Goal: Task Accomplishment & Management: Use online tool/utility

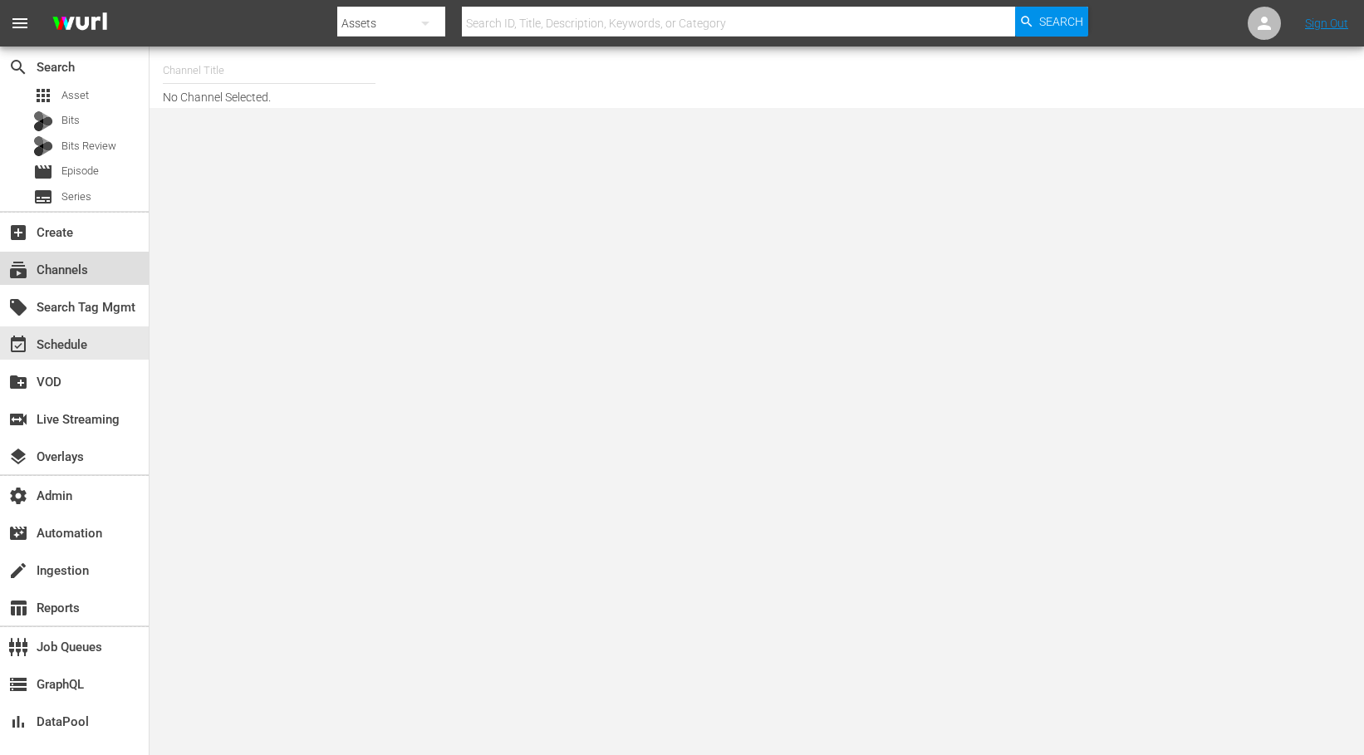
click at [70, 272] on div "subscriptions Channels" at bounding box center [46, 267] width 93 height 15
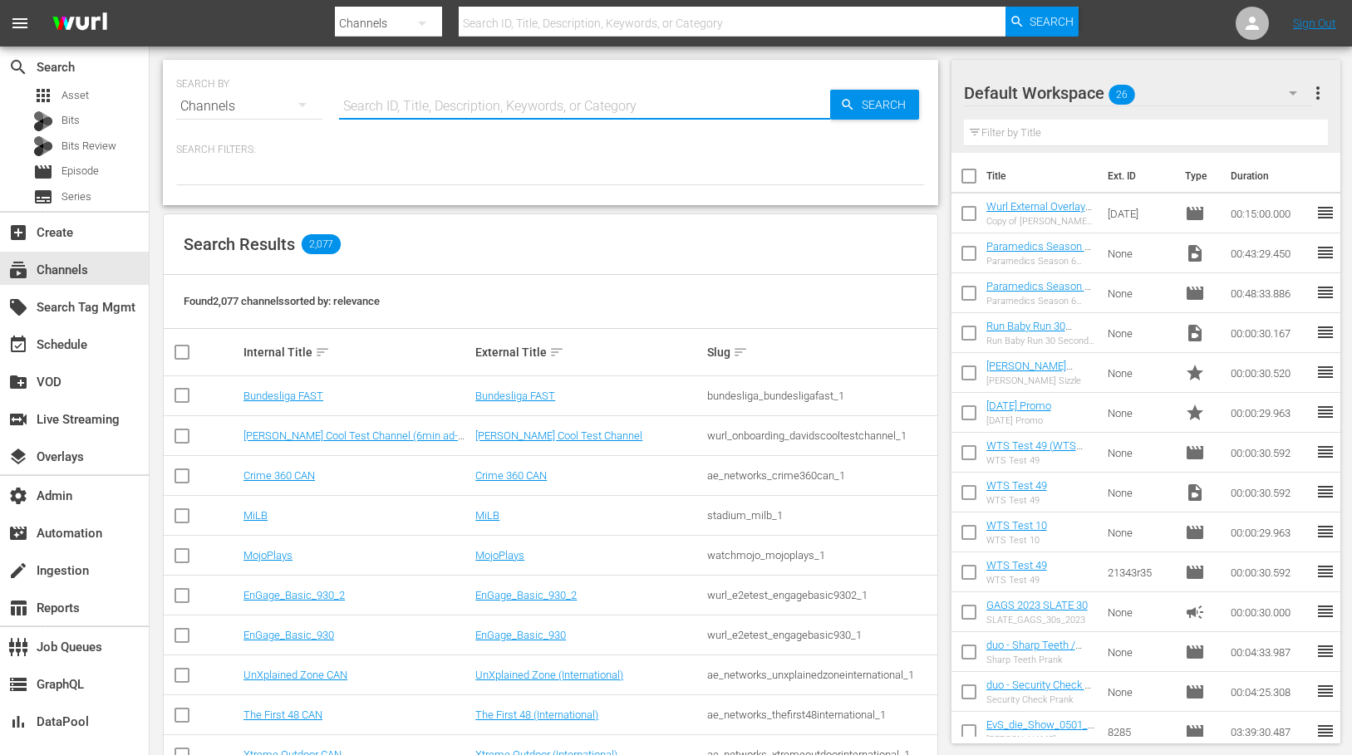
click at [429, 120] on input "text" at bounding box center [584, 106] width 491 height 40
type input "msg"
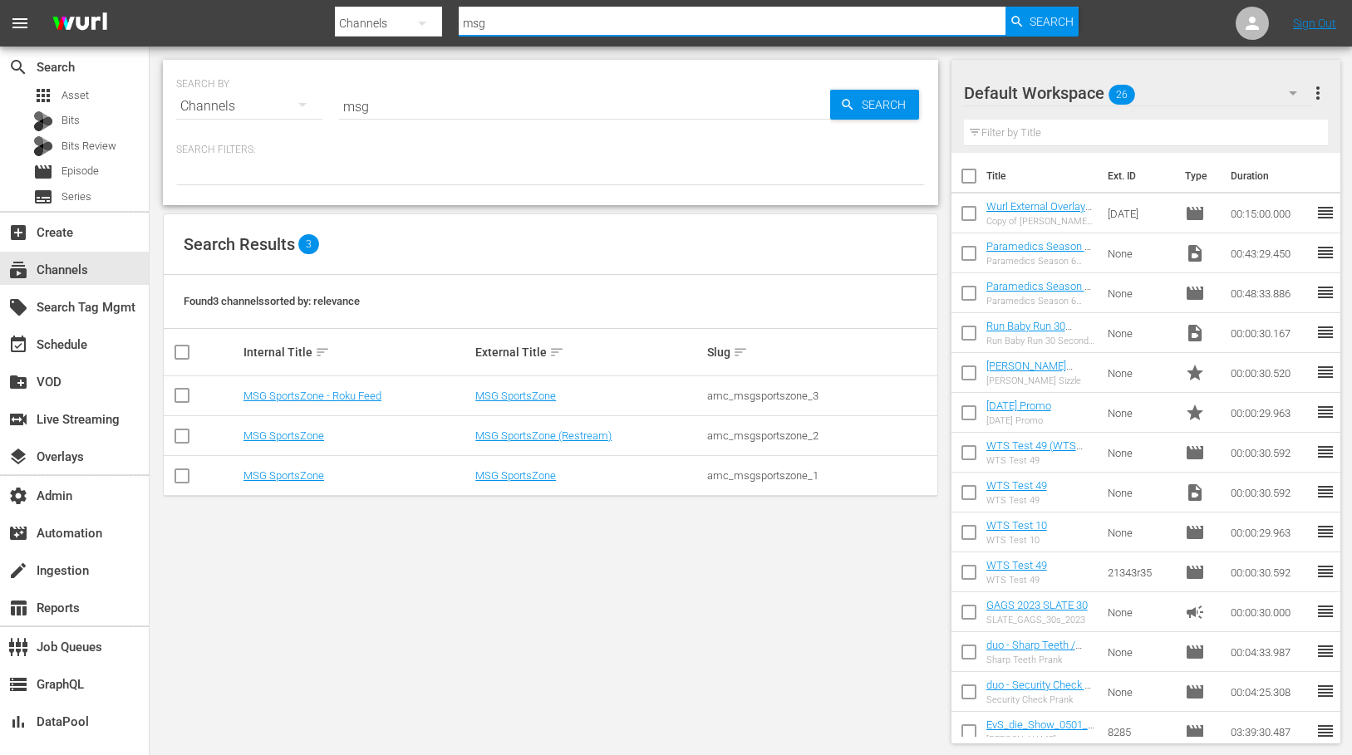
drag, startPoint x: 513, startPoint y: 21, endPoint x: 419, endPoint y: 20, distance: 94.7
click at [419, 20] on div "Search By Channels Search ID, Title, Description, Keywords, or Category msg Sea…" at bounding box center [706, 23] width 743 height 40
type input "rugby"
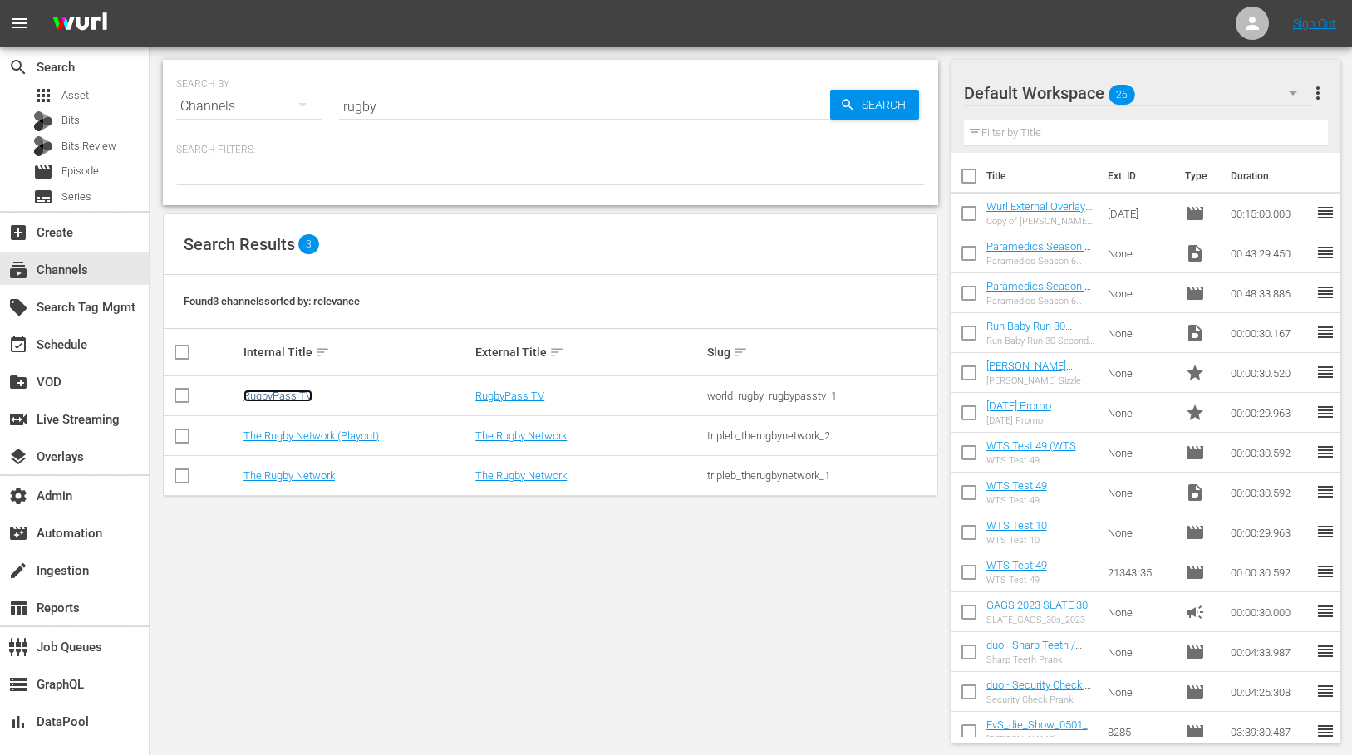
click at [276, 392] on link "RugbyPass TV" at bounding box center [277, 396] width 69 height 12
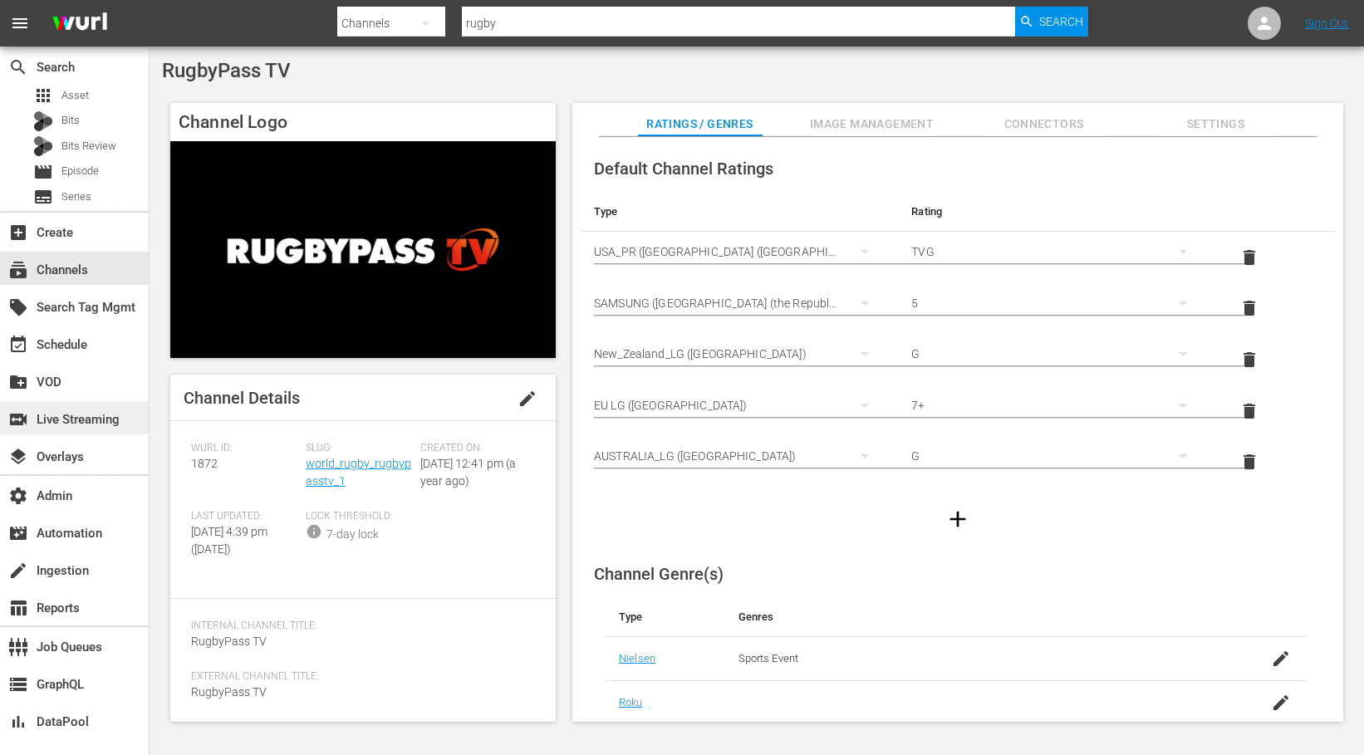
click at [86, 424] on div "switch_video Live Streaming" at bounding box center [46, 417] width 93 height 15
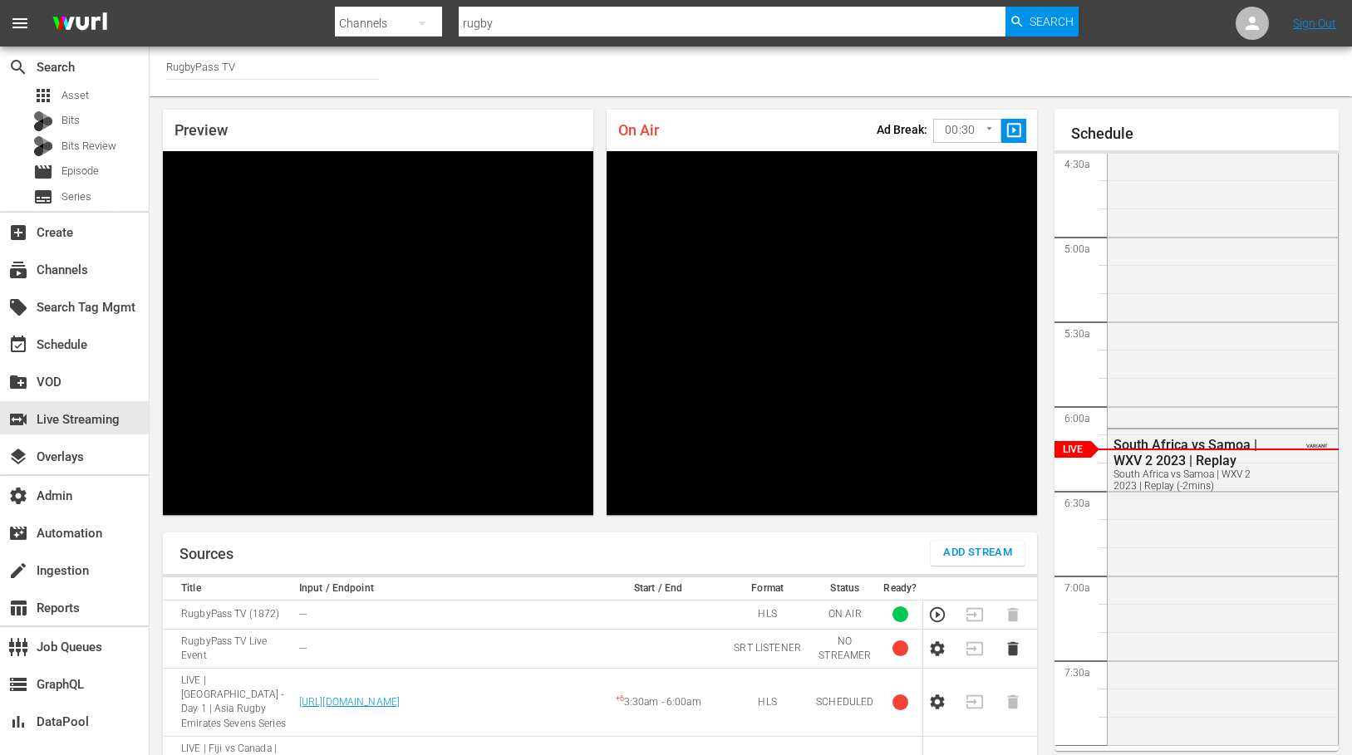
scroll to position [180, 0]
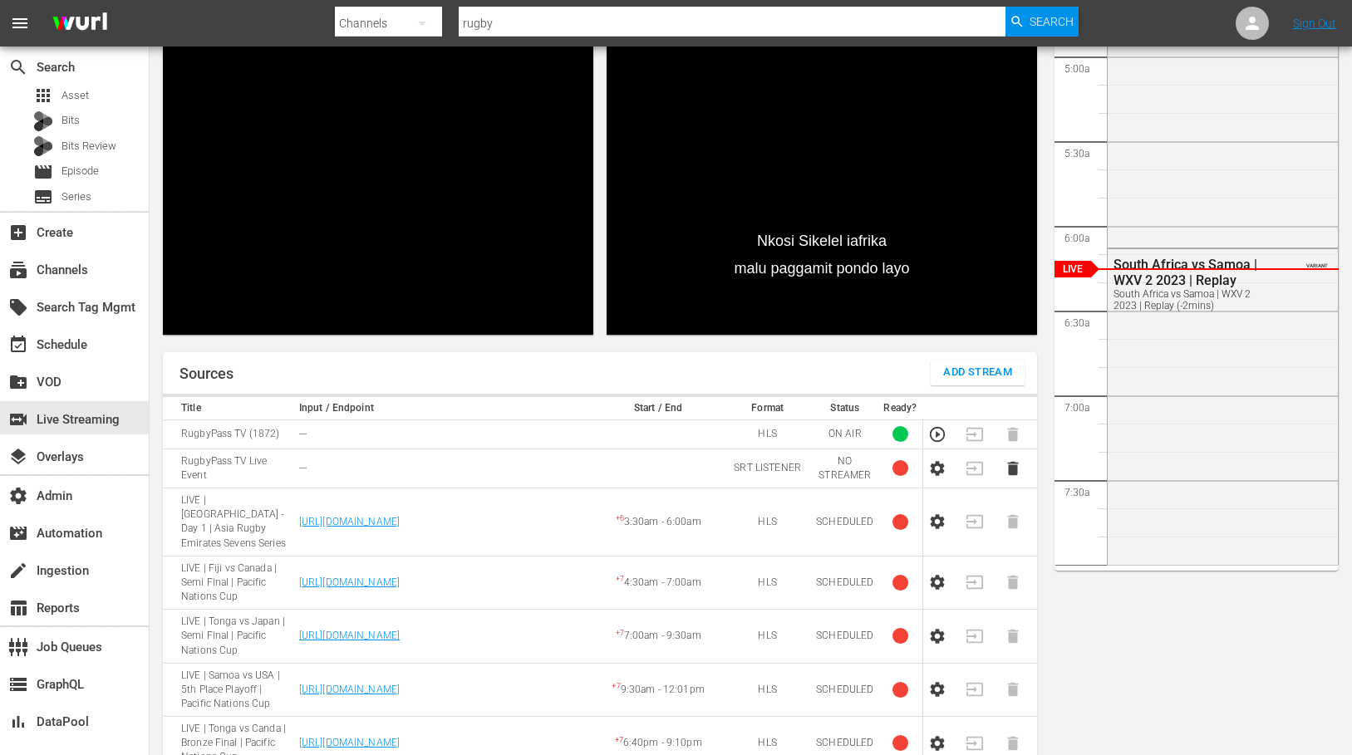
click at [354, 458] on td "---" at bounding box center [443, 468] width 298 height 39
click at [366, 455] on td "---" at bounding box center [443, 468] width 298 height 39
click at [420, 455] on td "---" at bounding box center [443, 468] width 298 height 39
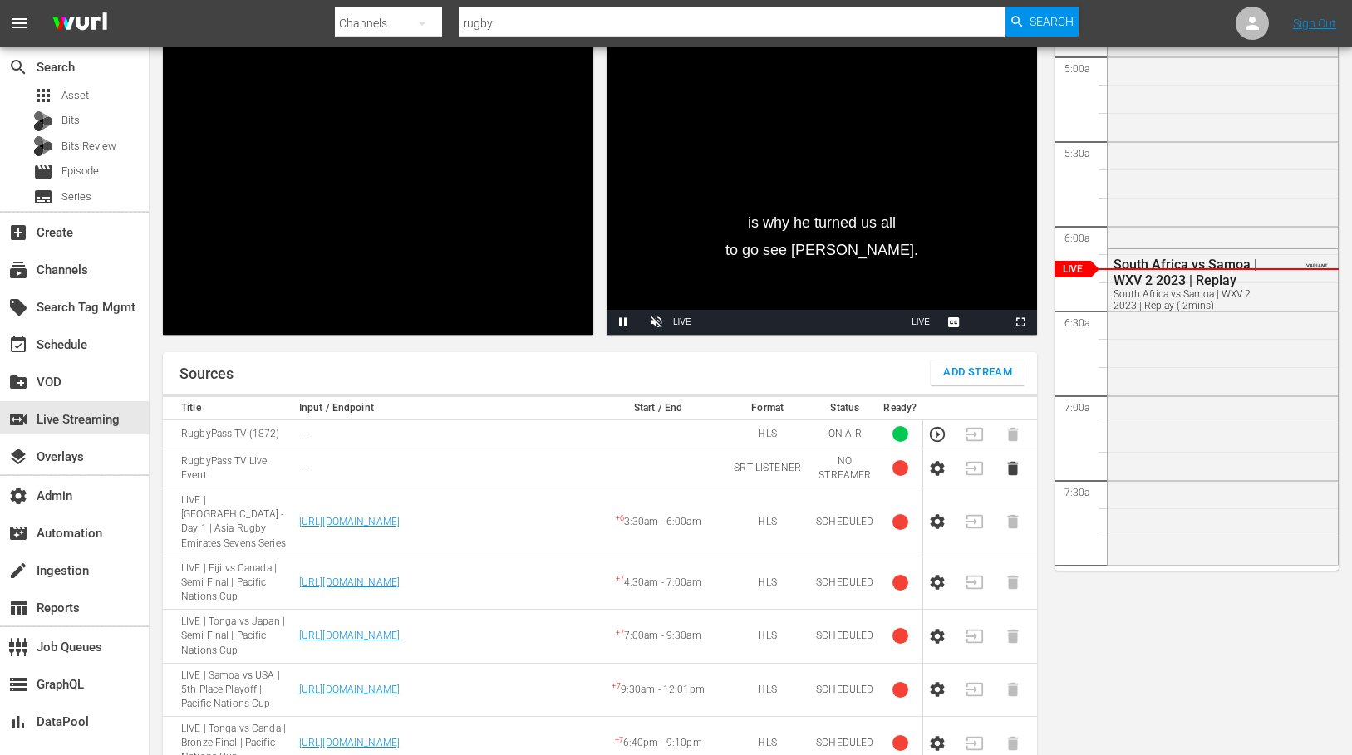
click at [616, 455] on td at bounding box center [657, 468] width 131 height 39
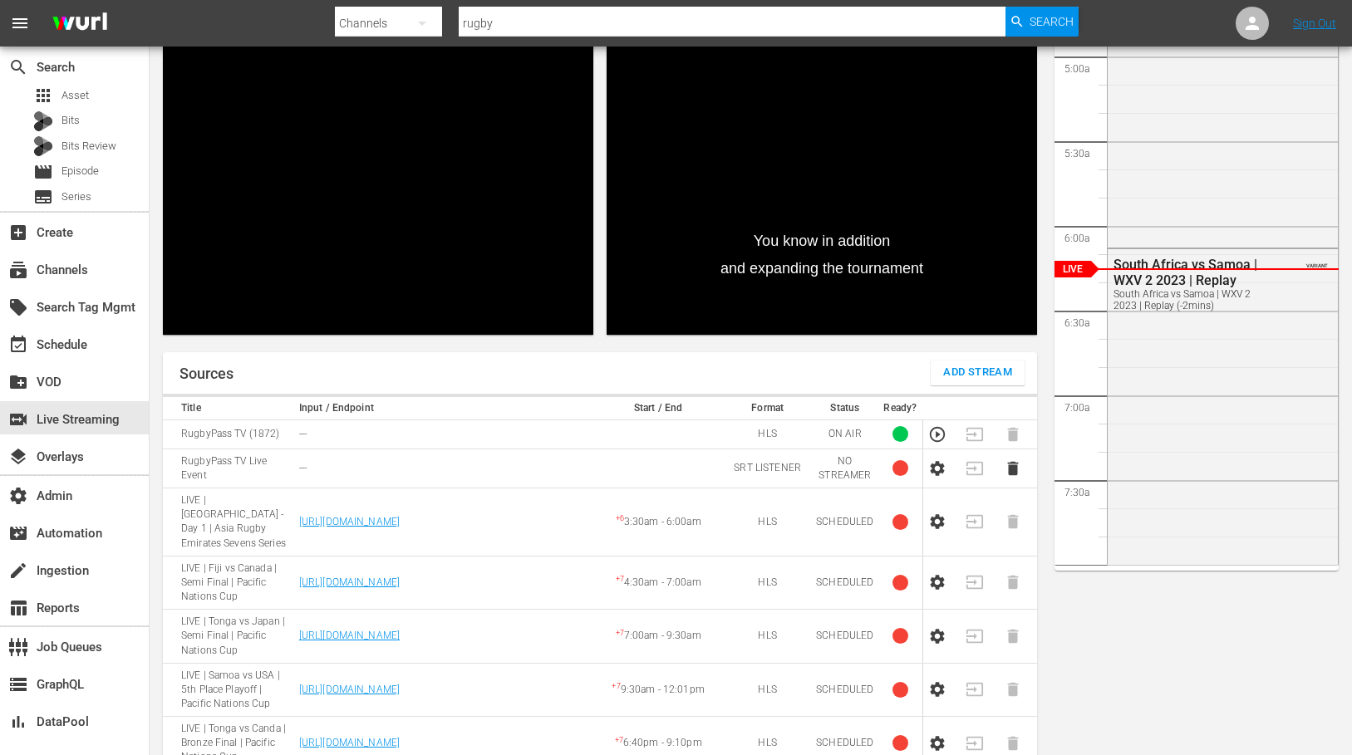
click at [451, 454] on td "---" at bounding box center [443, 468] width 298 height 39
click at [940, 461] on icon "button" at bounding box center [937, 468] width 14 height 15
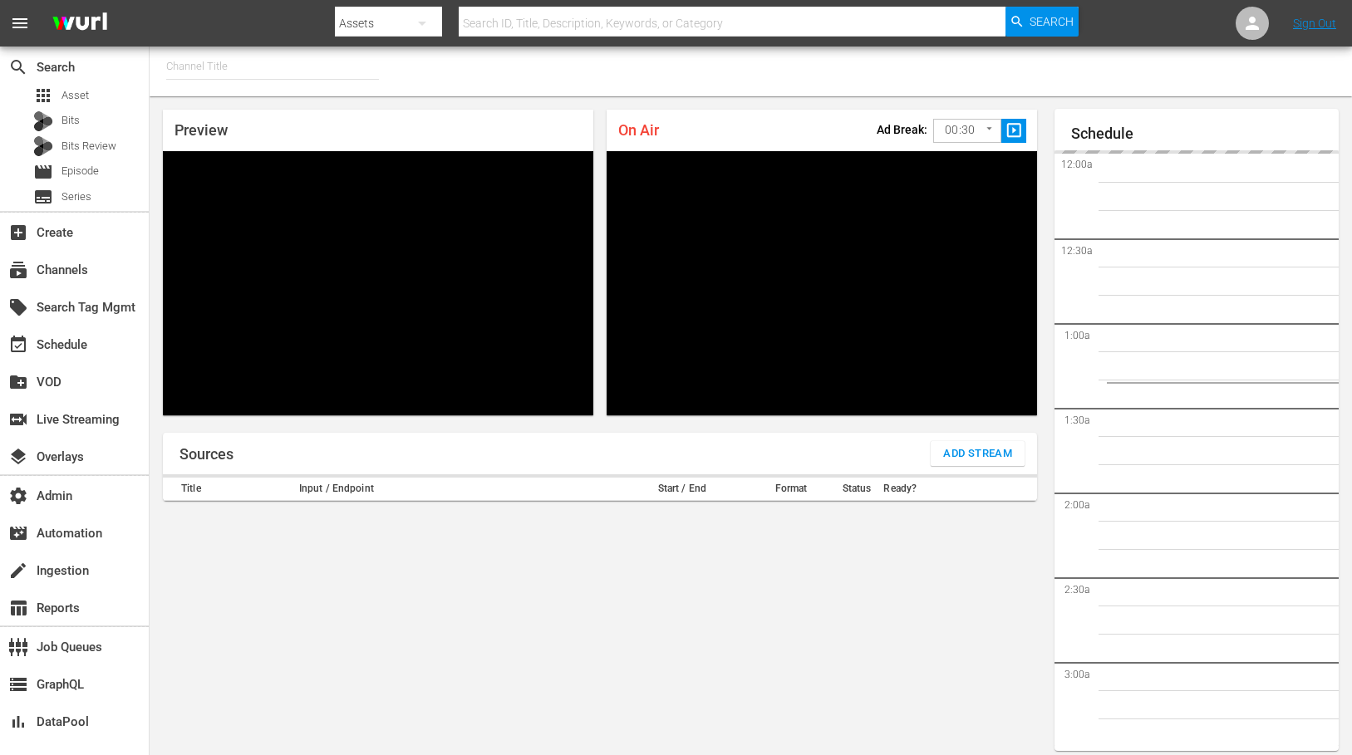
type input "RugbyPass TV (1872)"
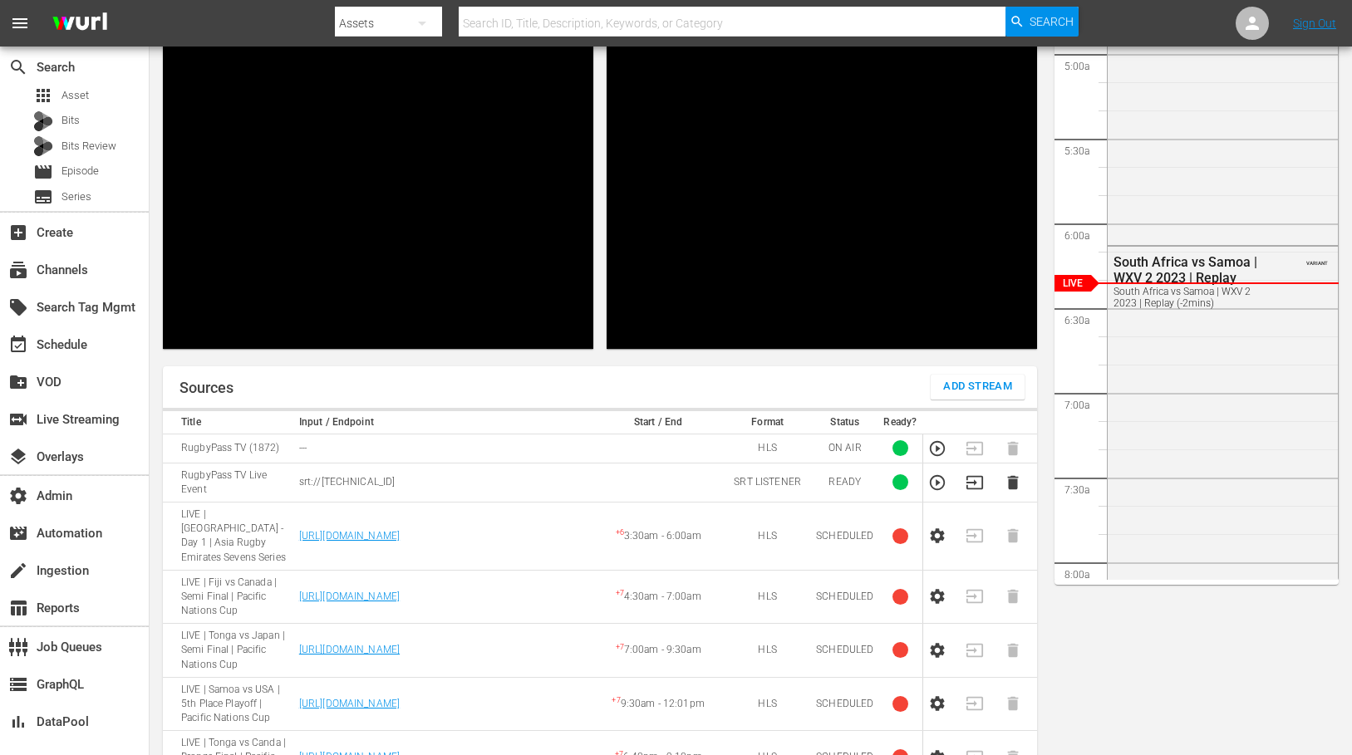
scroll to position [180, 0]
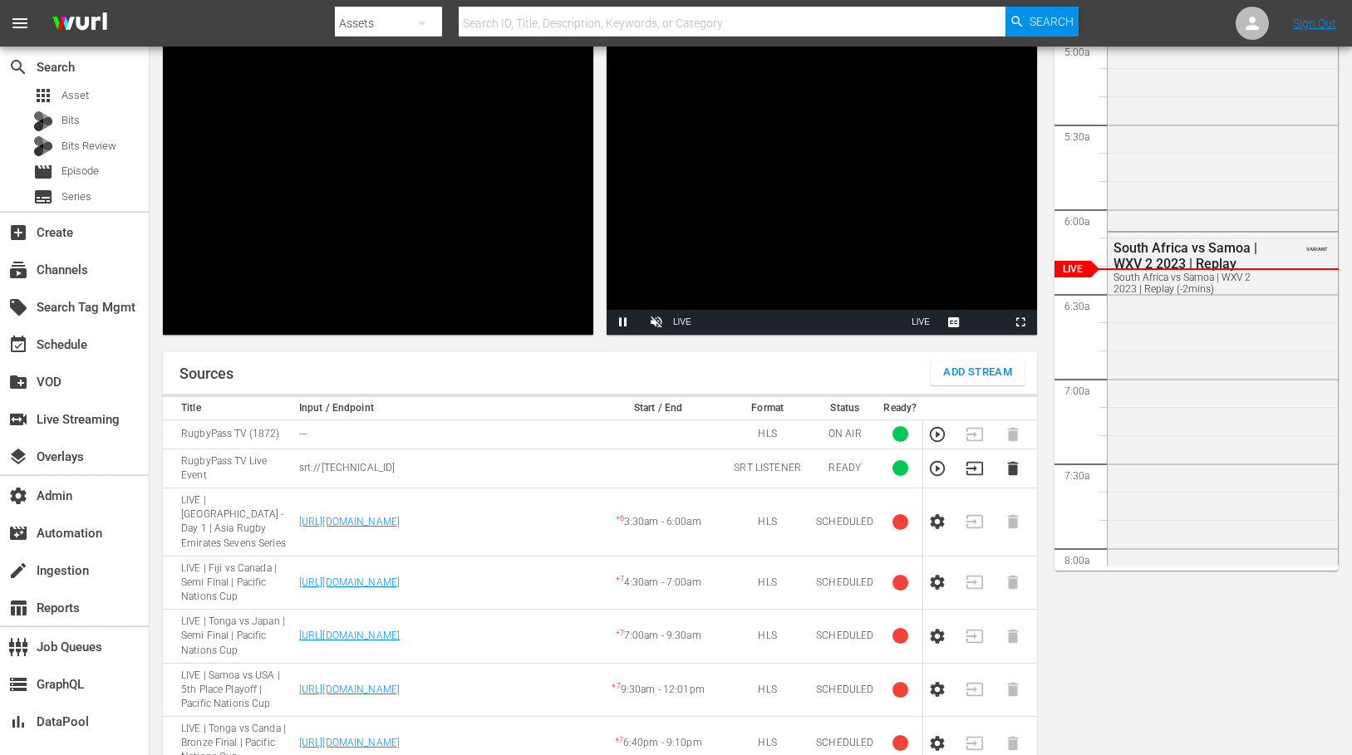
drag, startPoint x: 429, startPoint y: 456, endPoint x: 300, endPoint y: 459, distance: 128.8
click at [300, 461] on p "srt://[TECHNICAL_ID]" at bounding box center [443, 468] width 288 height 14
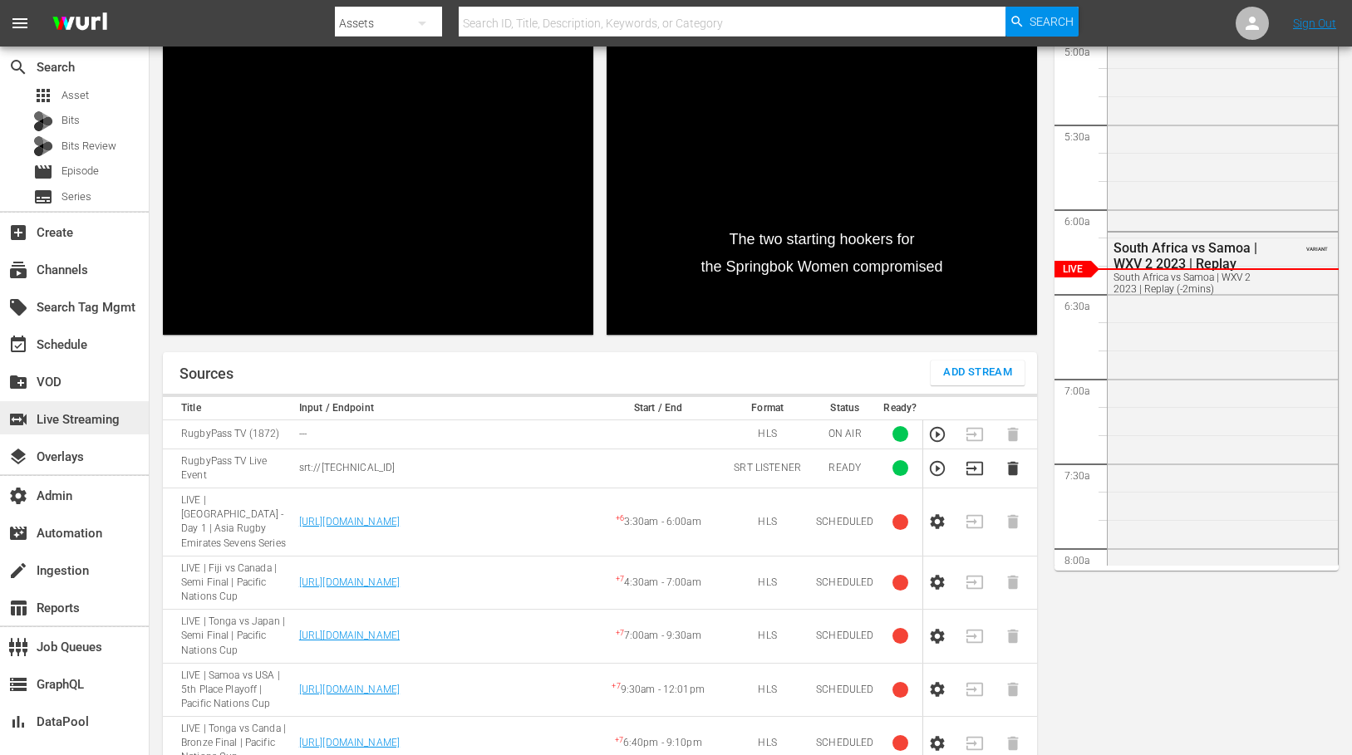
copy p "srt://[TECHNICAL_ID]"
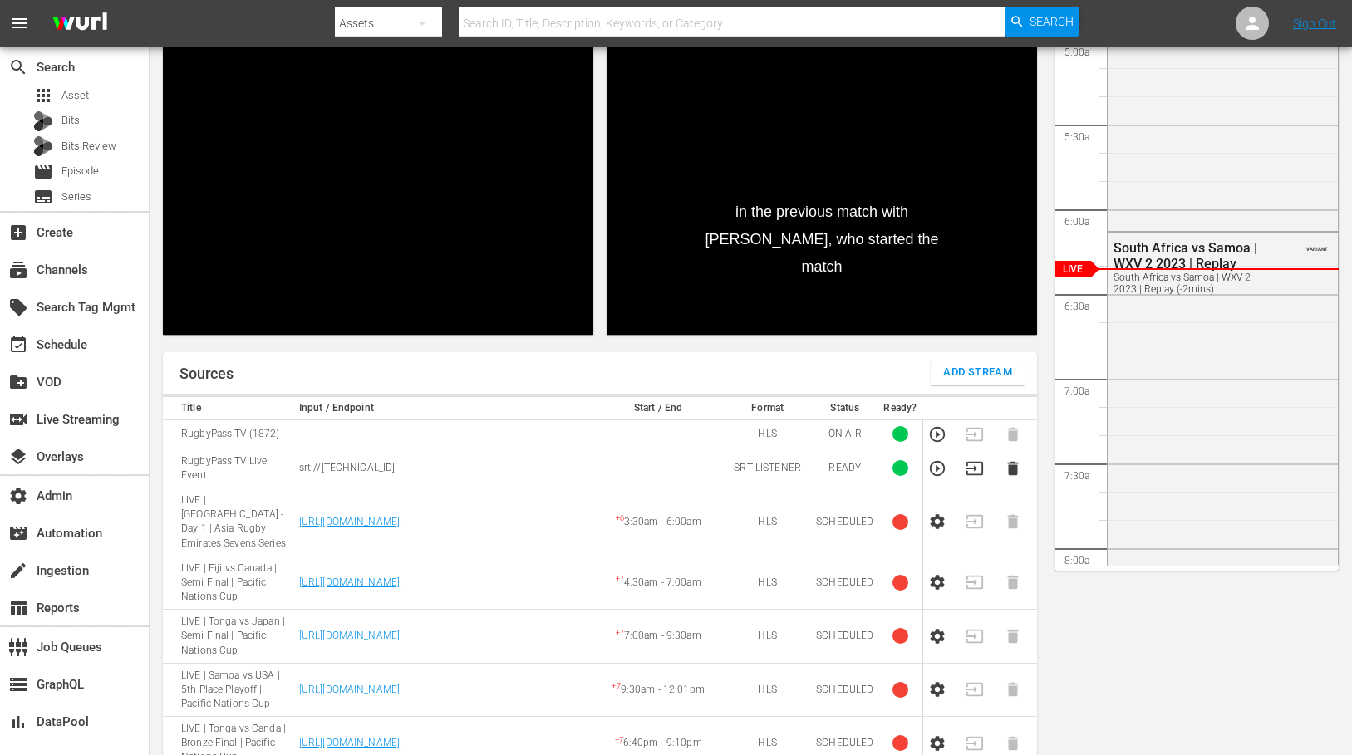
click at [474, 430] on td "---" at bounding box center [443, 433] width 298 height 29
click at [68, 269] on div "subscriptions Channels" at bounding box center [46, 267] width 93 height 15
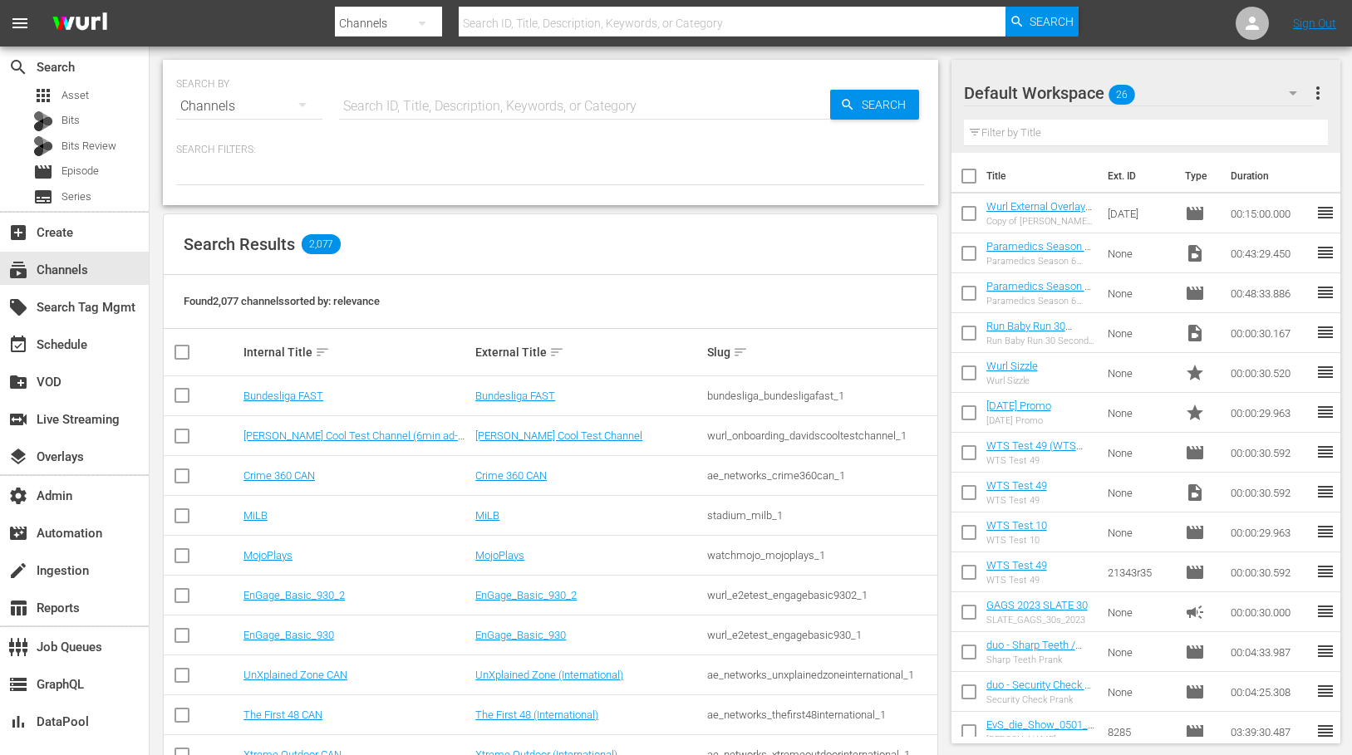
click at [577, 16] on input "text" at bounding box center [732, 23] width 547 height 40
click at [581, 23] on input "text" at bounding box center [732, 23] width 547 height 40
type input "glory"
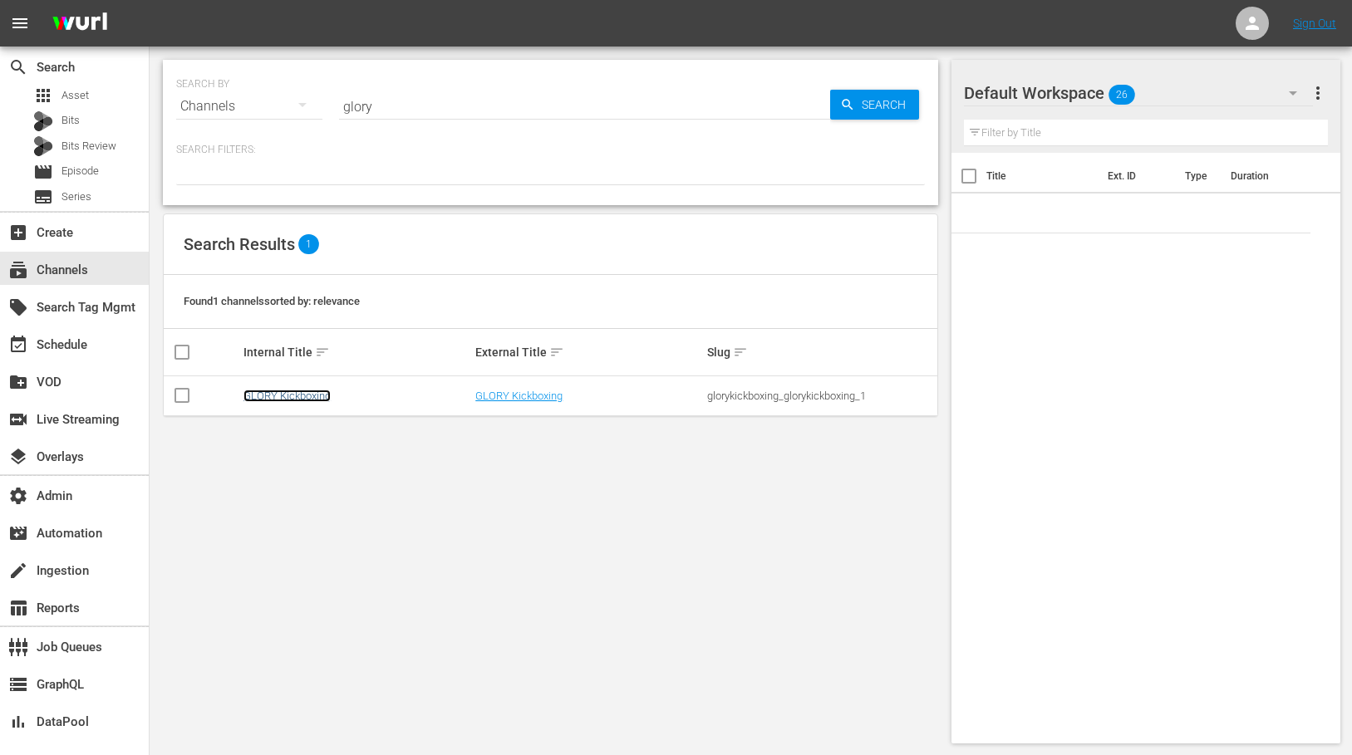
click at [316, 398] on link "GLORY Kickboxing" at bounding box center [286, 396] width 87 height 12
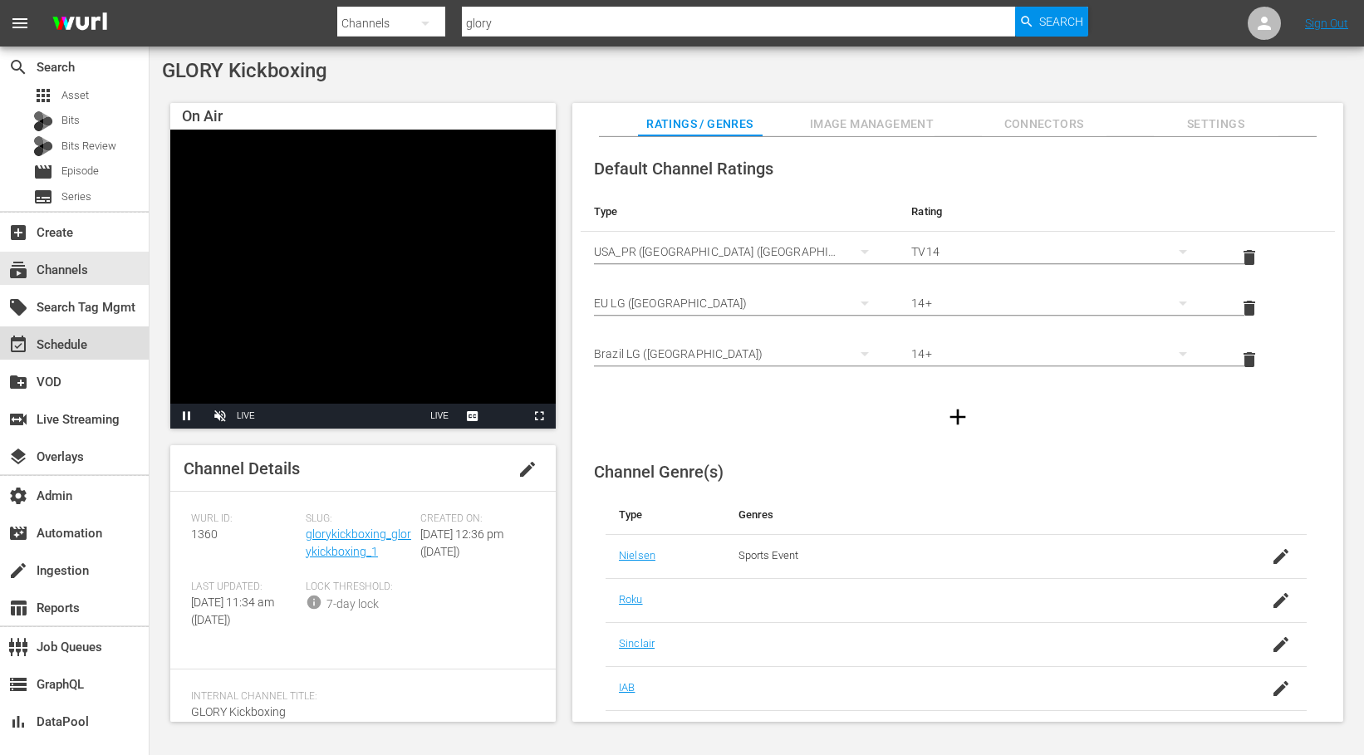
click at [71, 341] on div "event_available Schedule" at bounding box center [46, 342] width 93 height 15
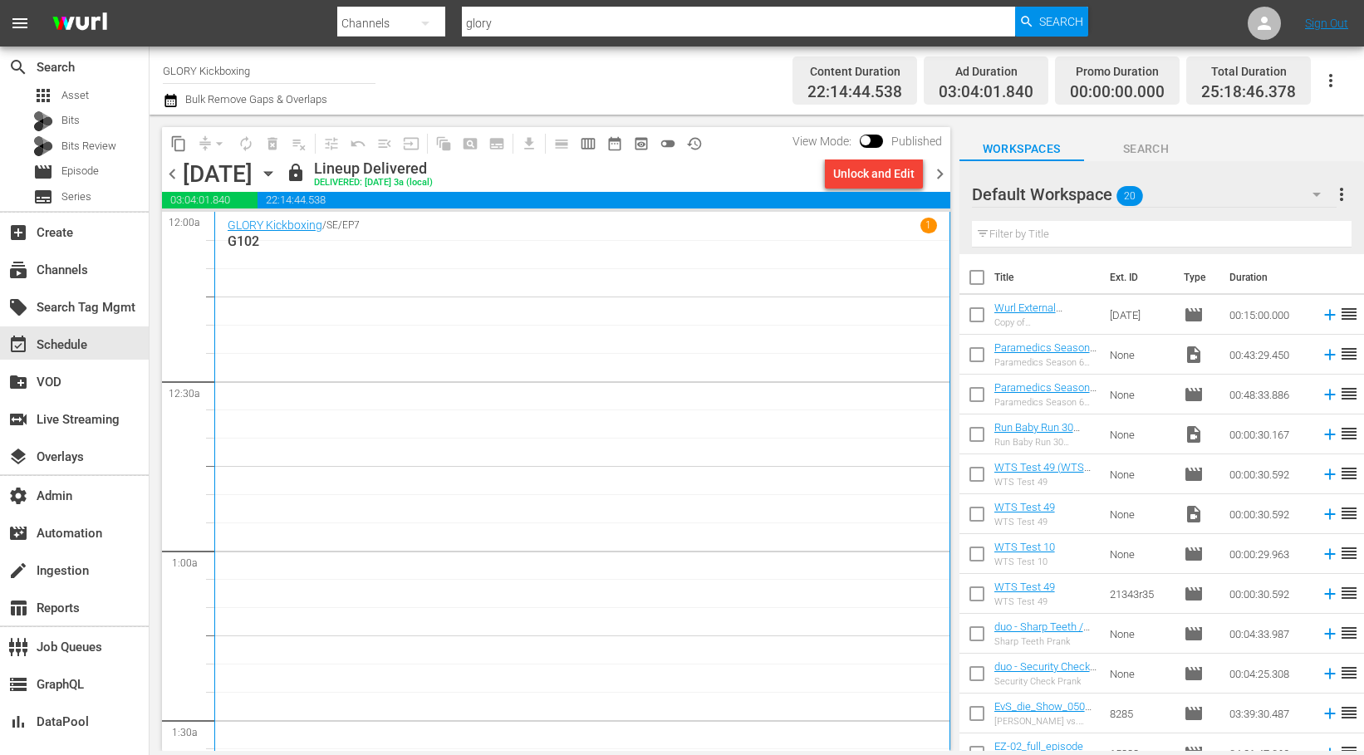
click at [169, 175] on span "chevron_left" at bounding box center [172, 174] width 21 height 21
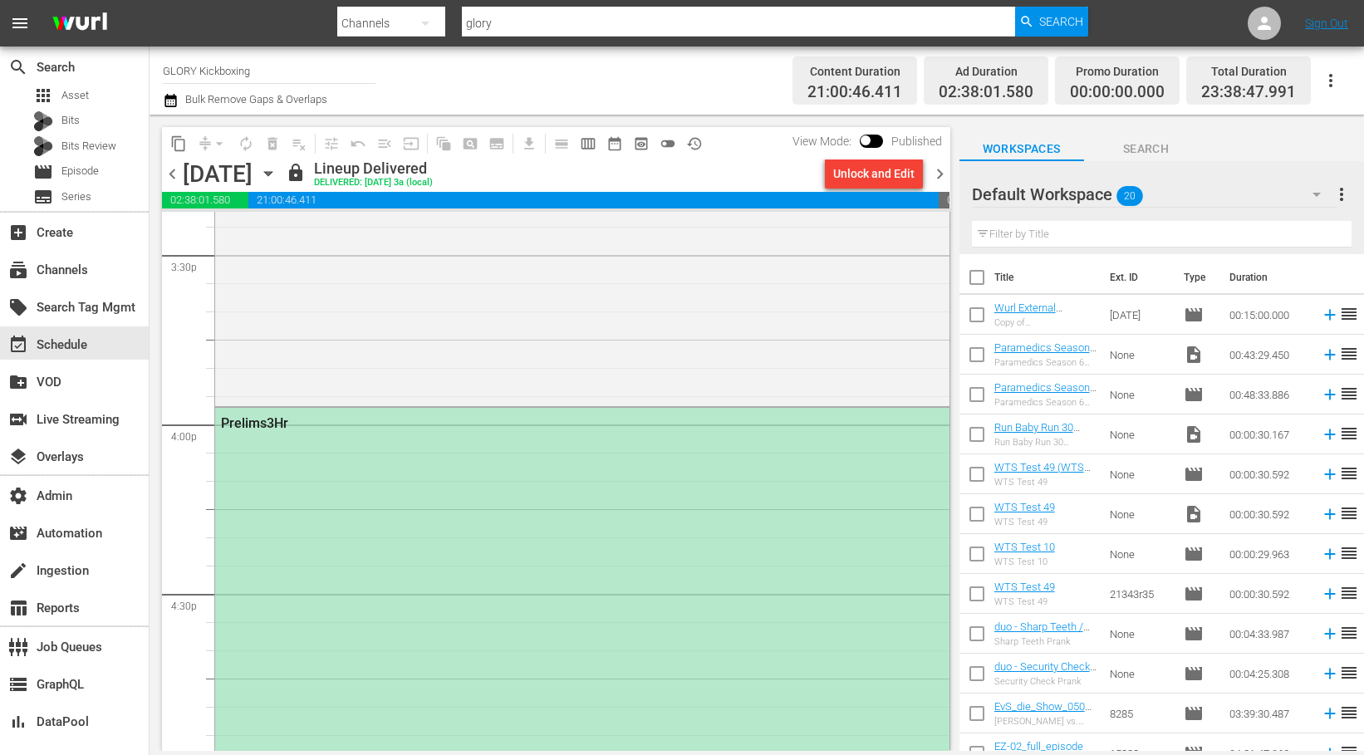
scroll to position [5253, 0]
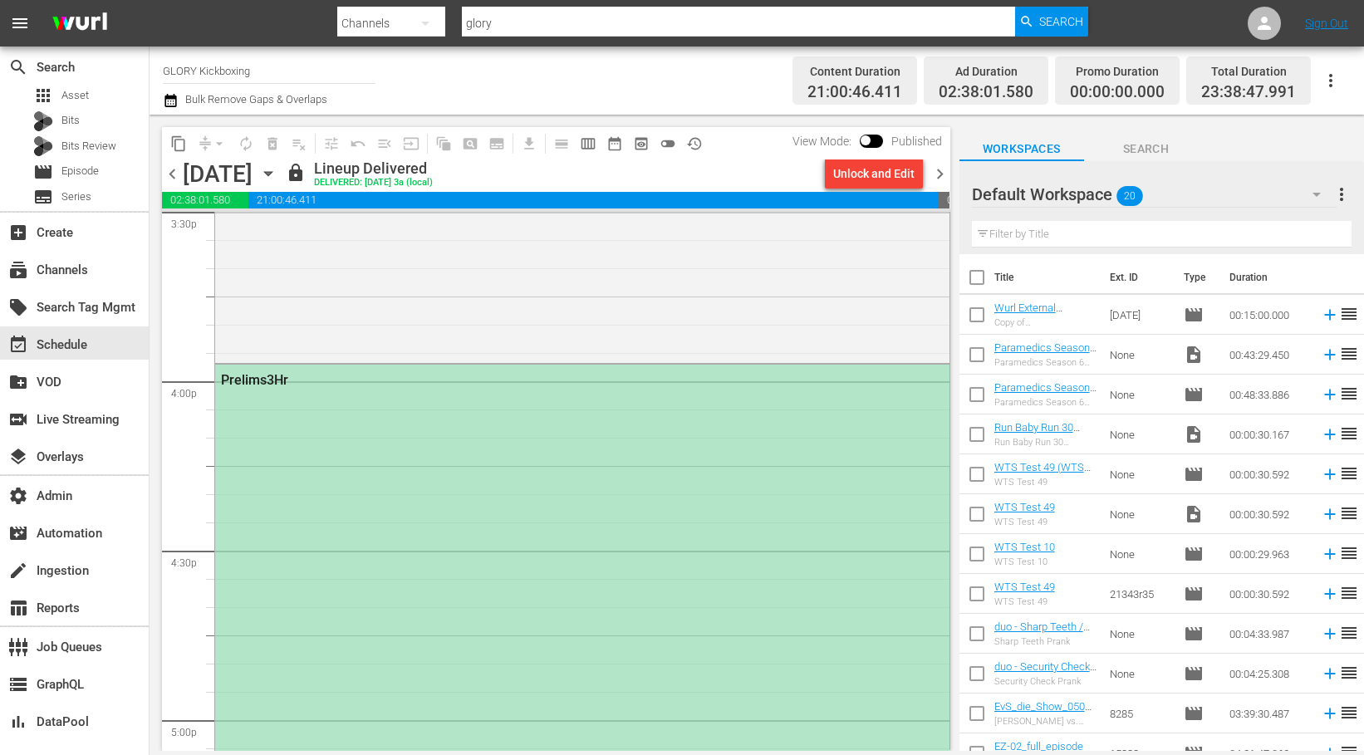
click at [749, 499] on div "Prelims3Hr" at bounding box center [582, 709] width 734 height 689
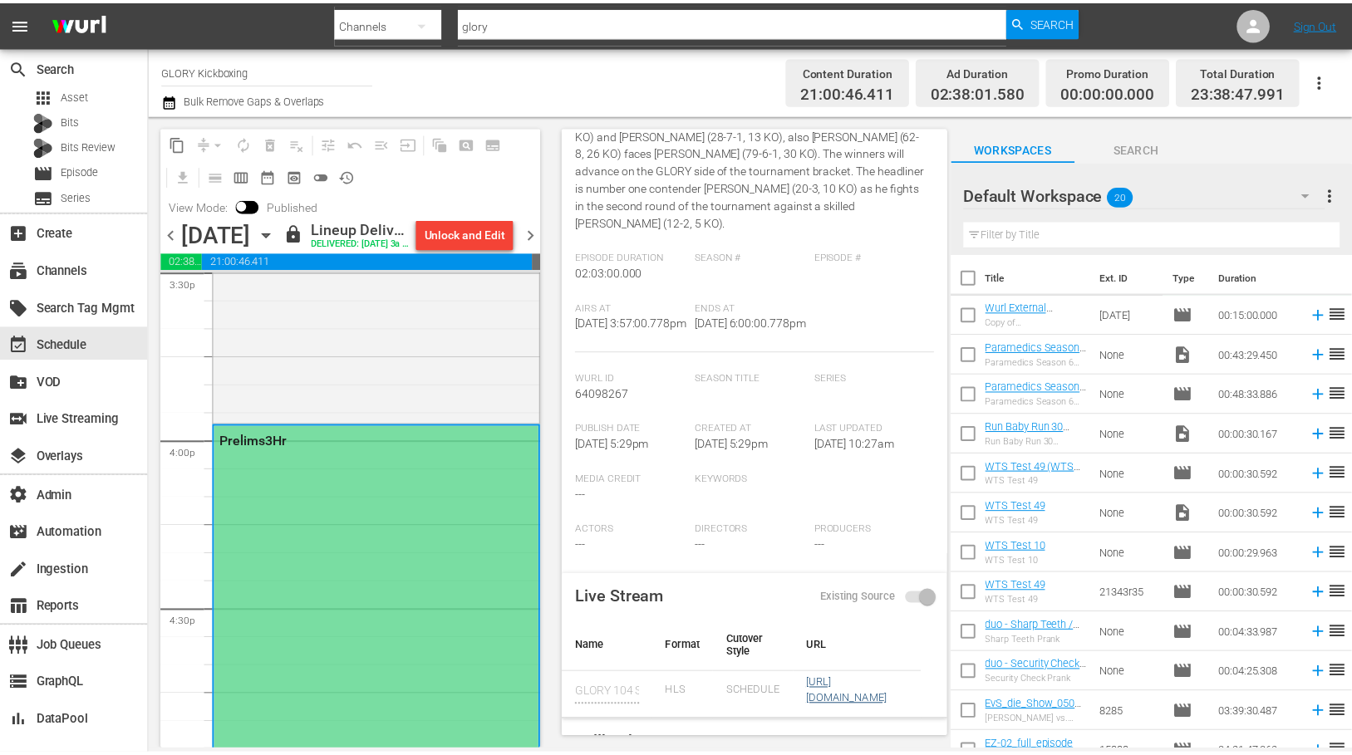
scroll to position [0, 0]
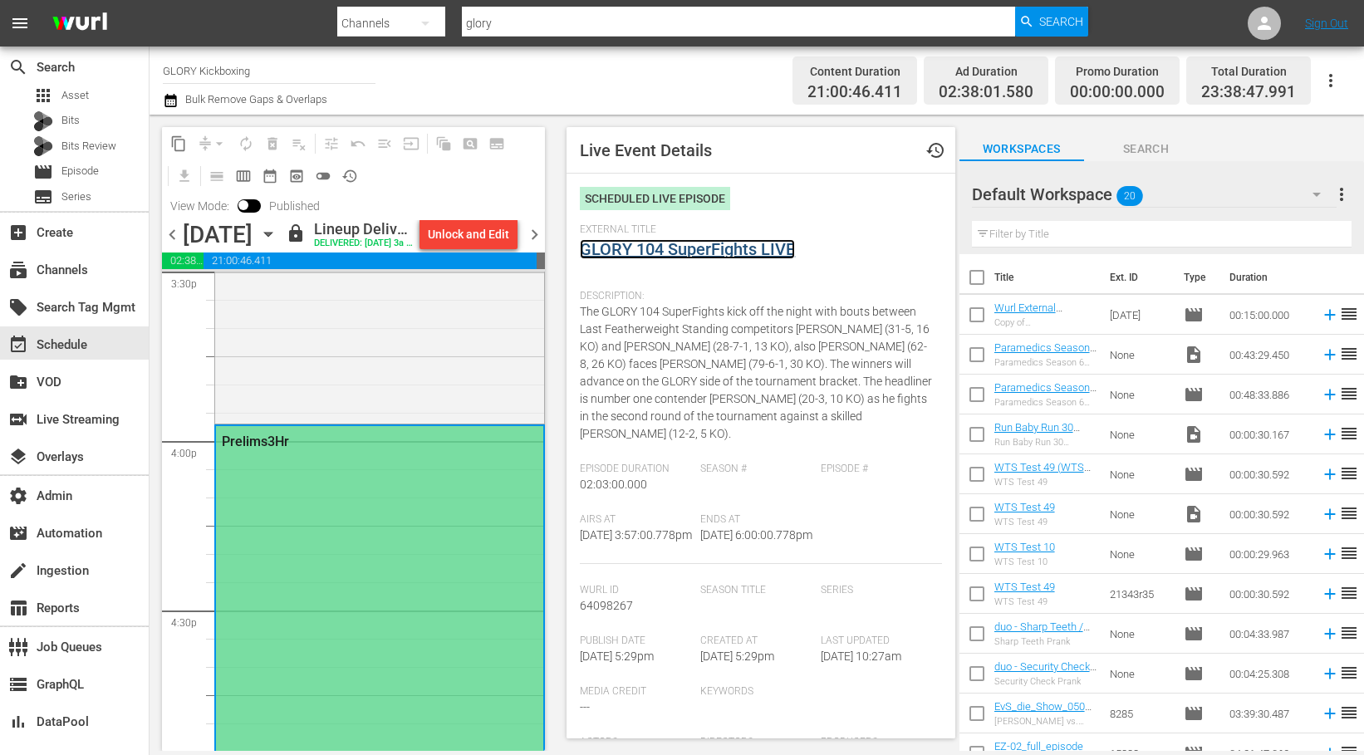
click at [742, 255] on link "GLORY 104 SuperFights LIVE" at bounding box center [687, 249] width 215 height 20
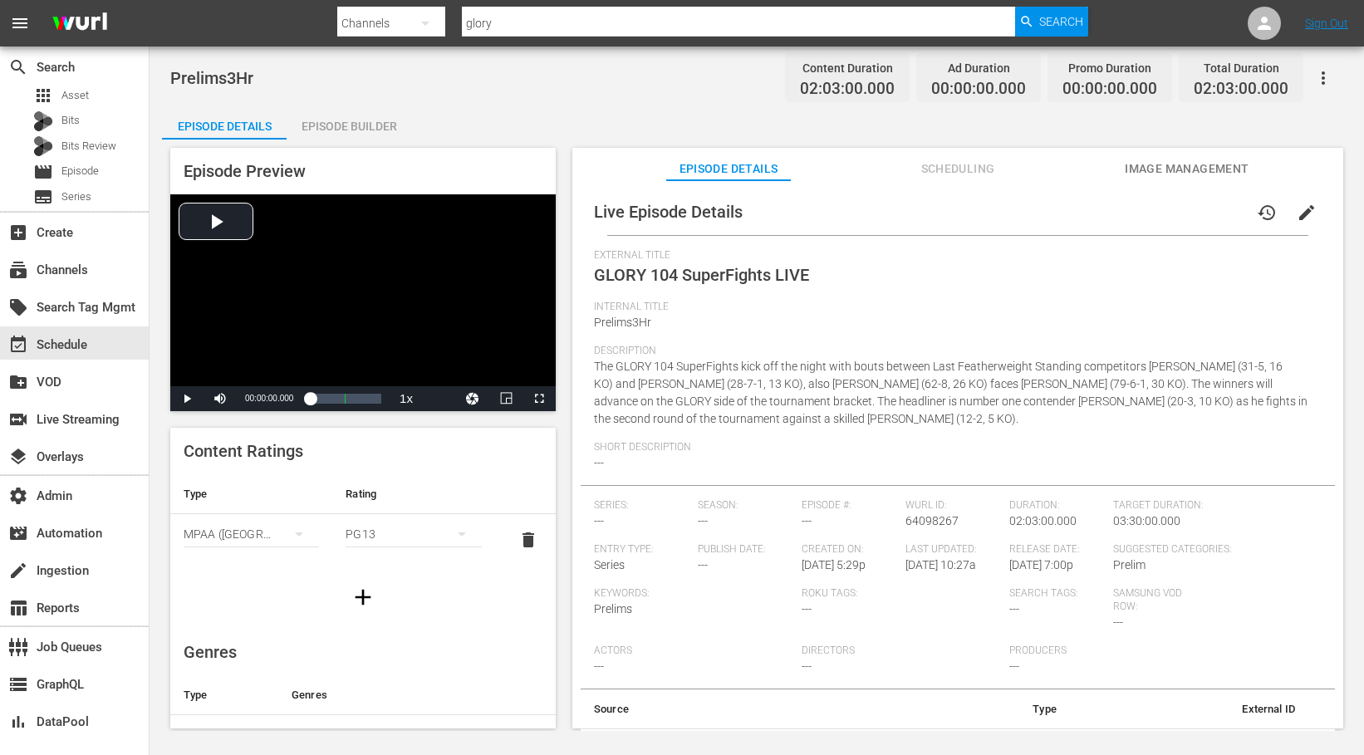
click at [974, 170] on span "Scheduling" at bounding box center [957, 169] width 125 height 21
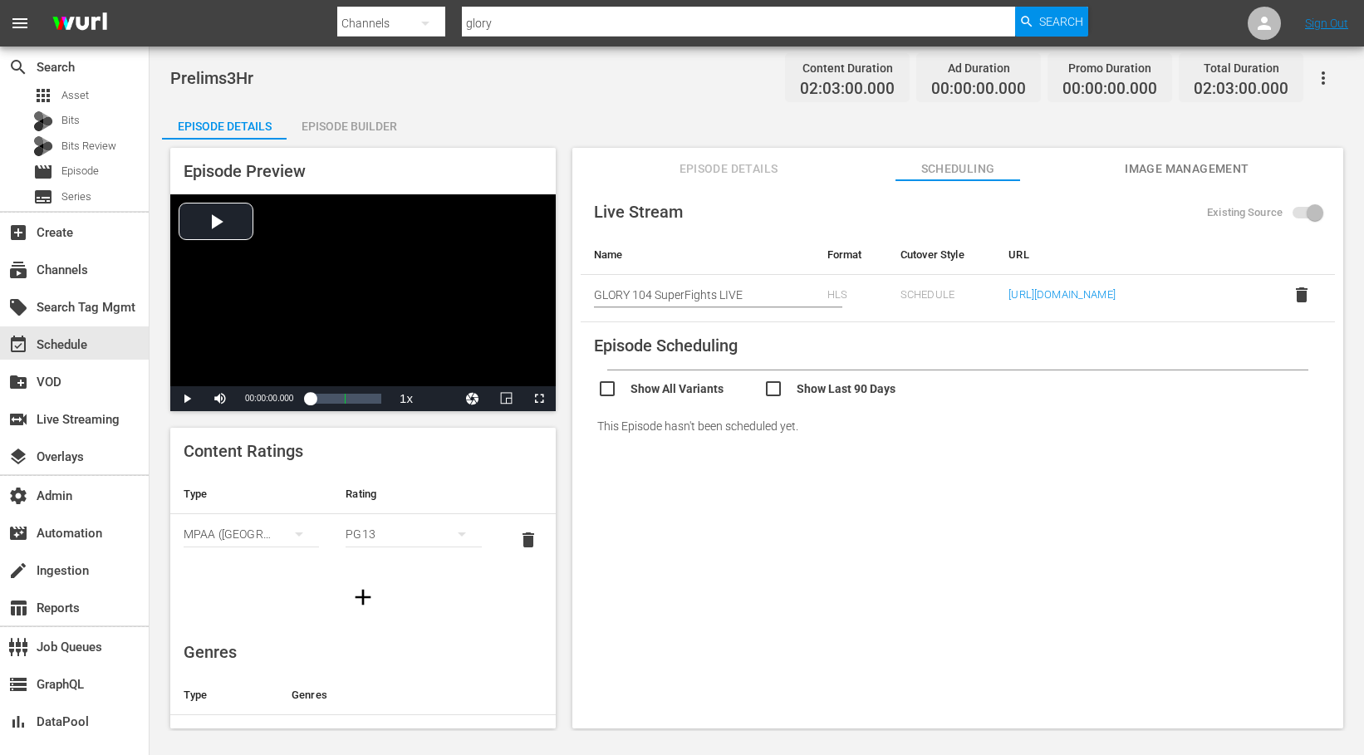
click at [730, 167] on span "Episode Details" at bounding box center [728, 169] width 125 height 21
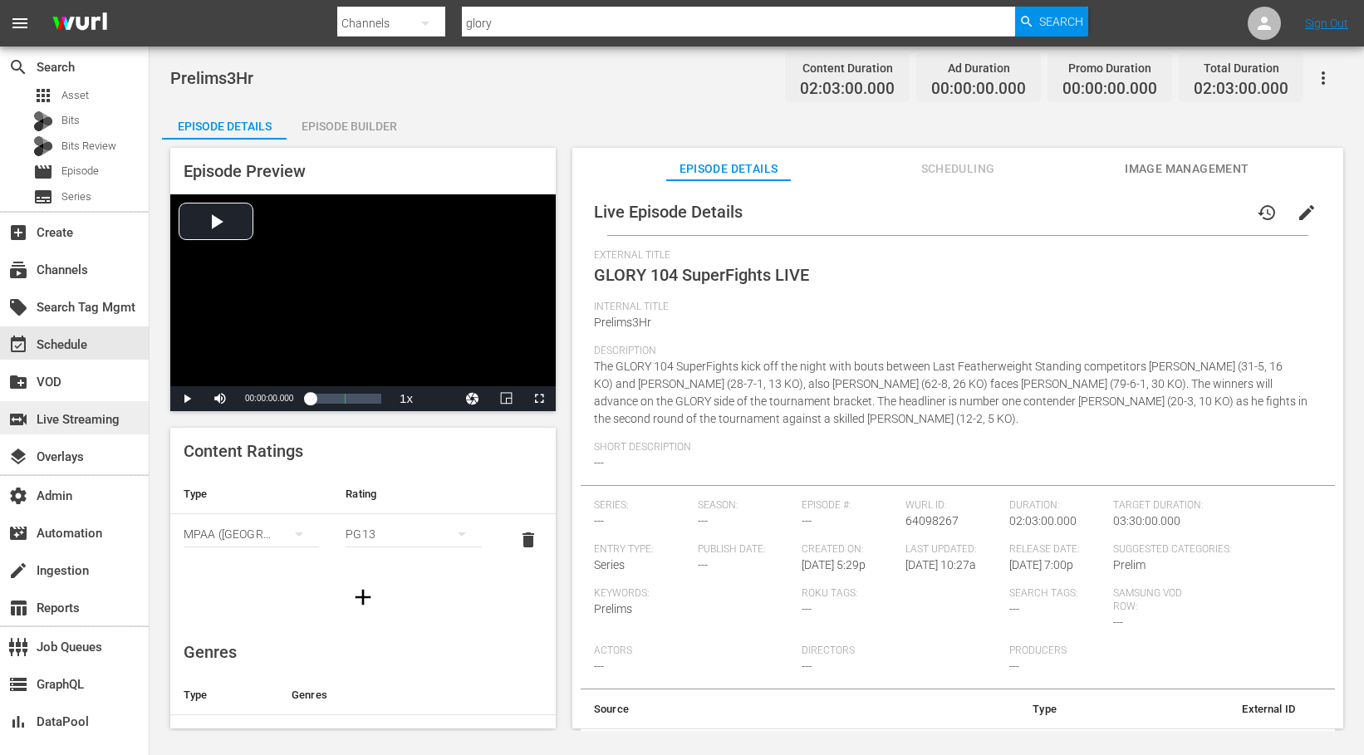
click at [75, 415] on div "switch_video Live Streaming" at bounding box center [46, 417] width 93 height 15
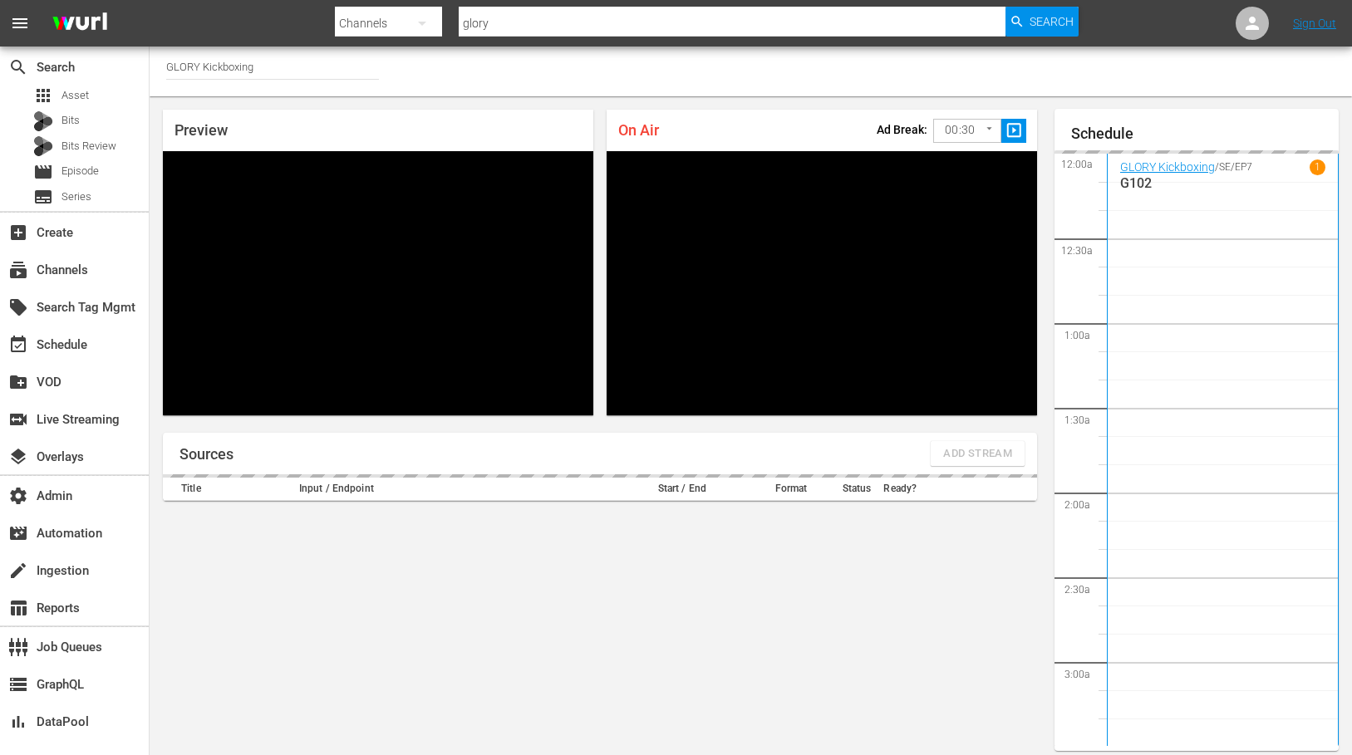
scroll to position [10, 0]
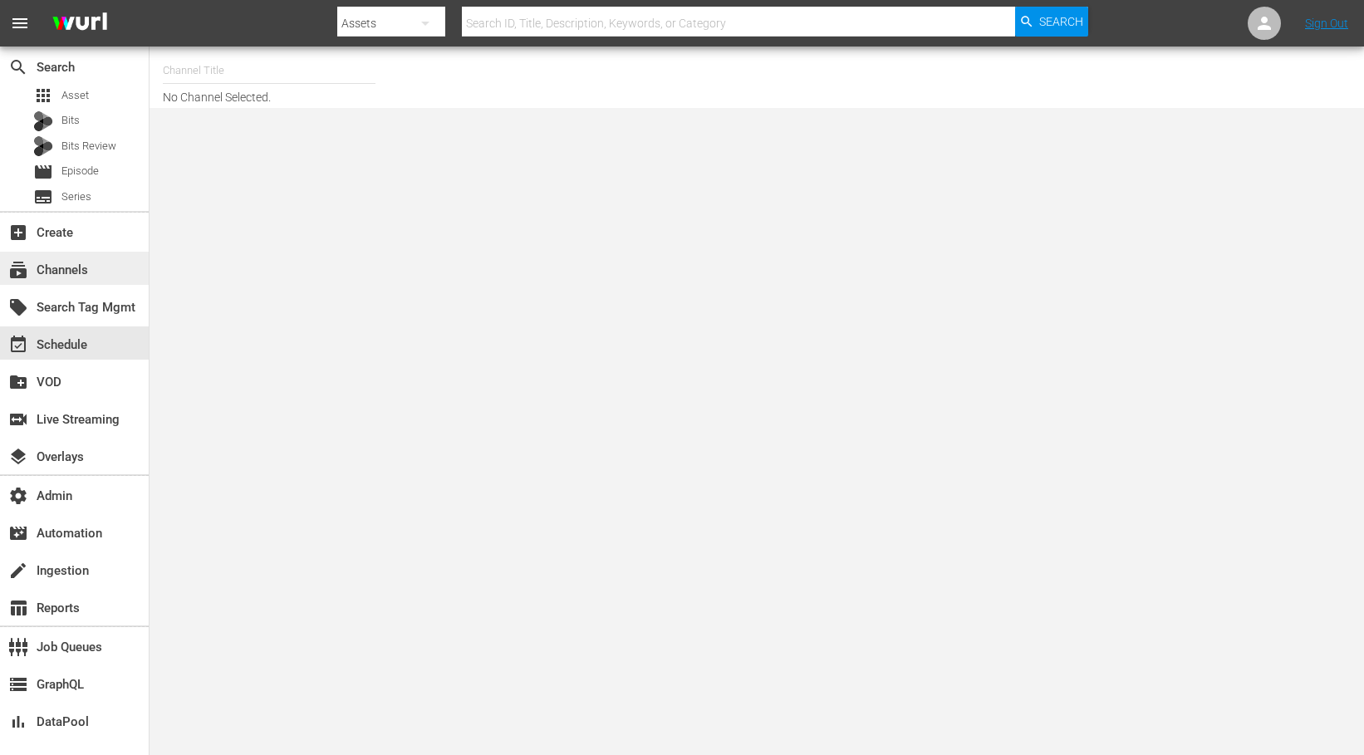
click at [72, 275] on div "subscriptions Channels" at bounding box center [46, 267] width 93 height 15
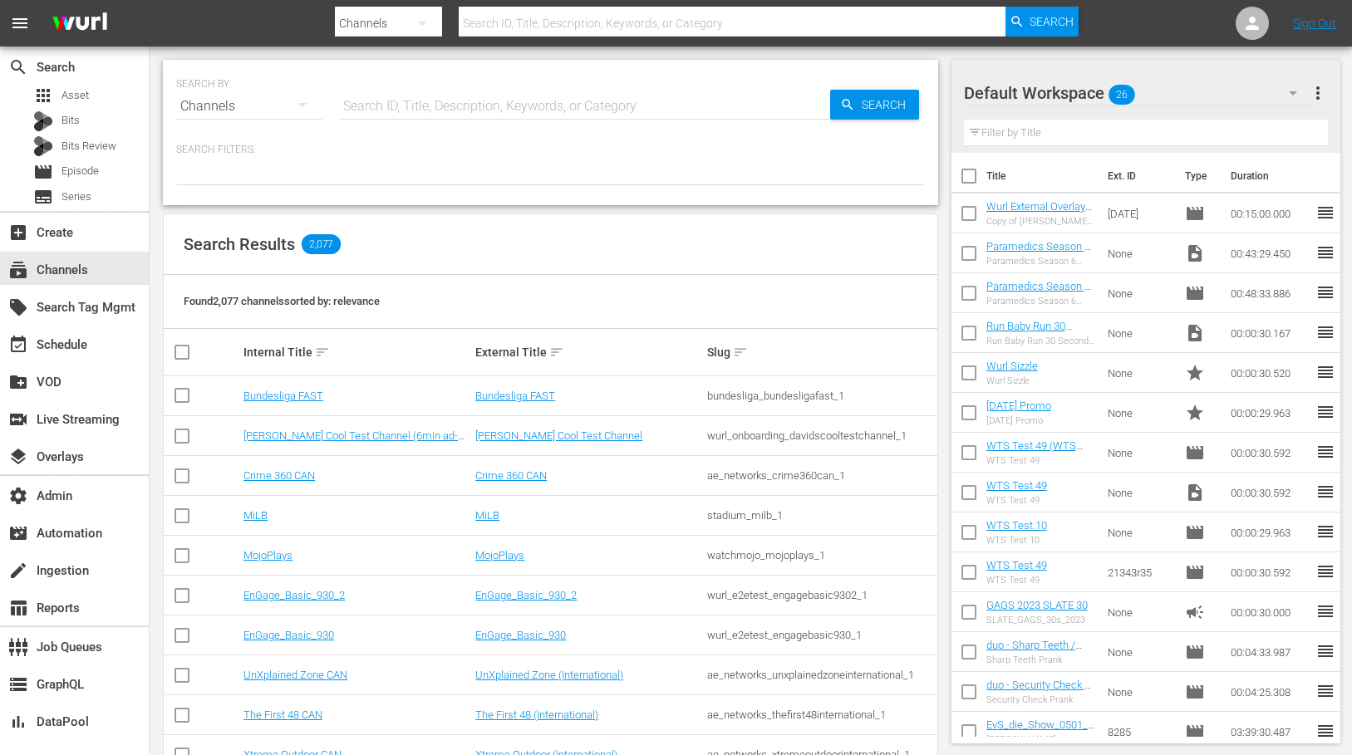
click at [425, 101] on input "text" at bounding box center [584, 106] width 491 height 40
type input "rugby"
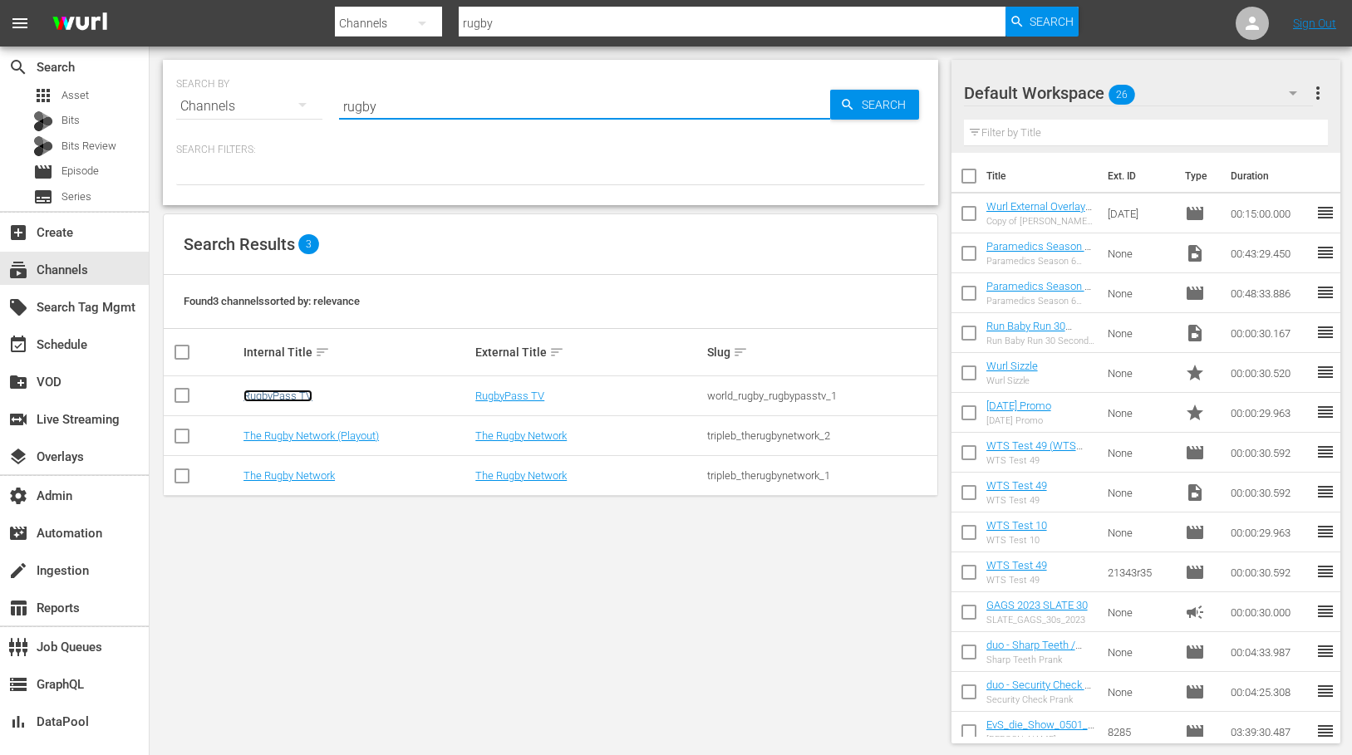
click at [289, 393] on link "RugbyPass TV" at bounding box center [277, 396] width 69 height 12
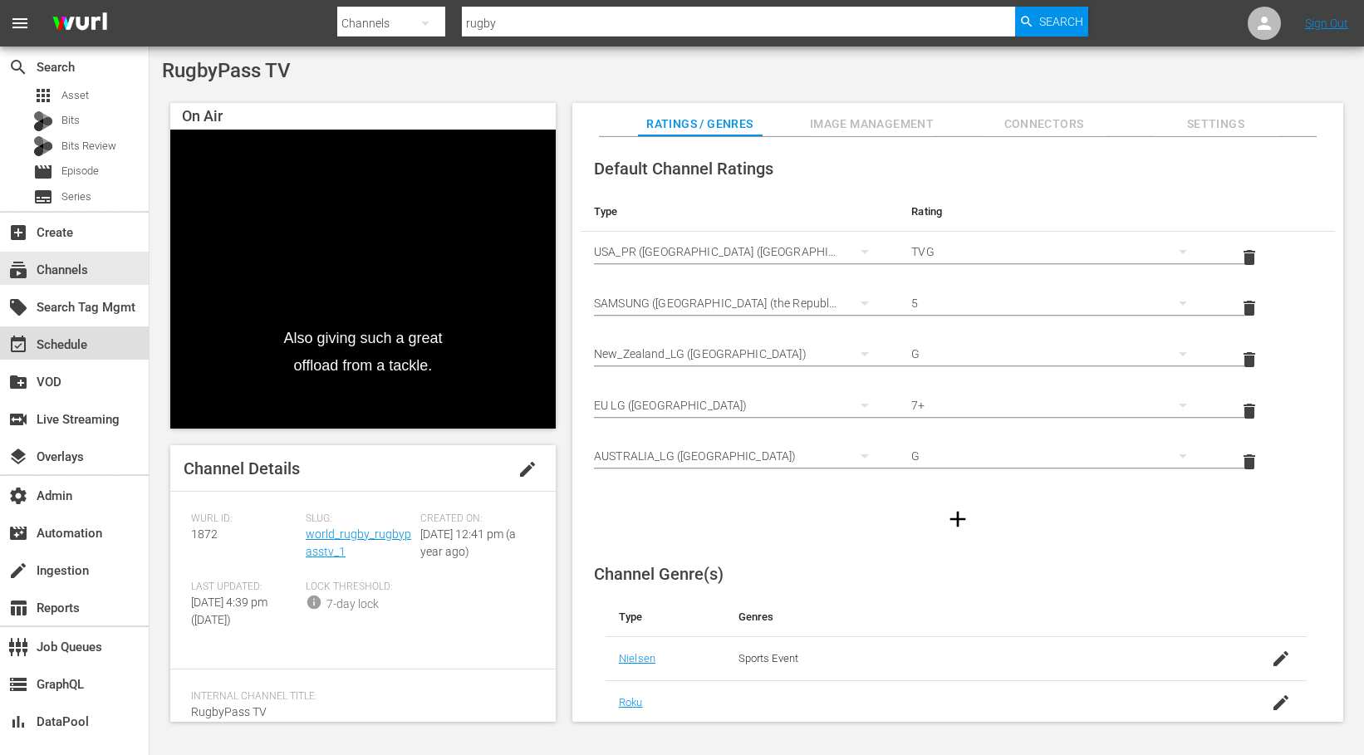
click at [89, 350] on div "event_available Schedule" at bounding box center [74, 342] width 149 height 33
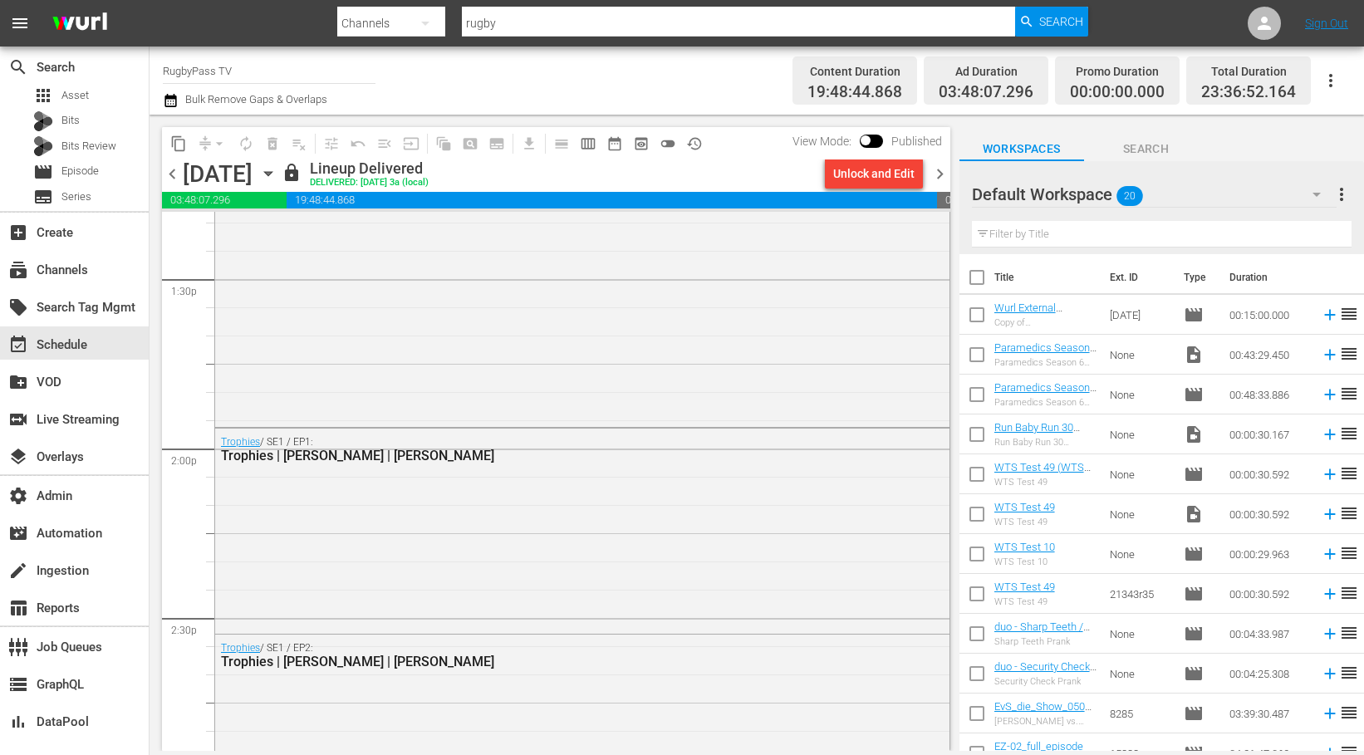
scroll to position [4521, 0]
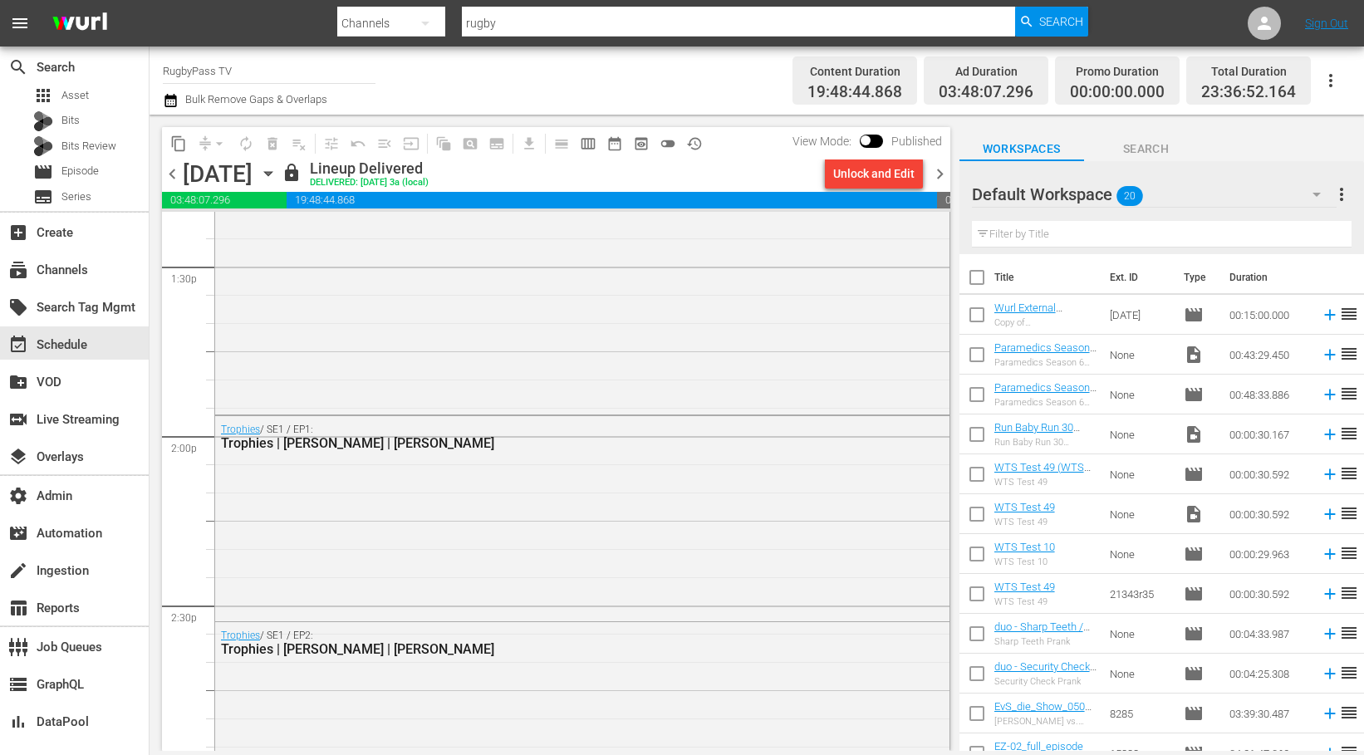
click at [171, 174] on span "chevron_left" at bounding box center [172, 174] width 21 height 21
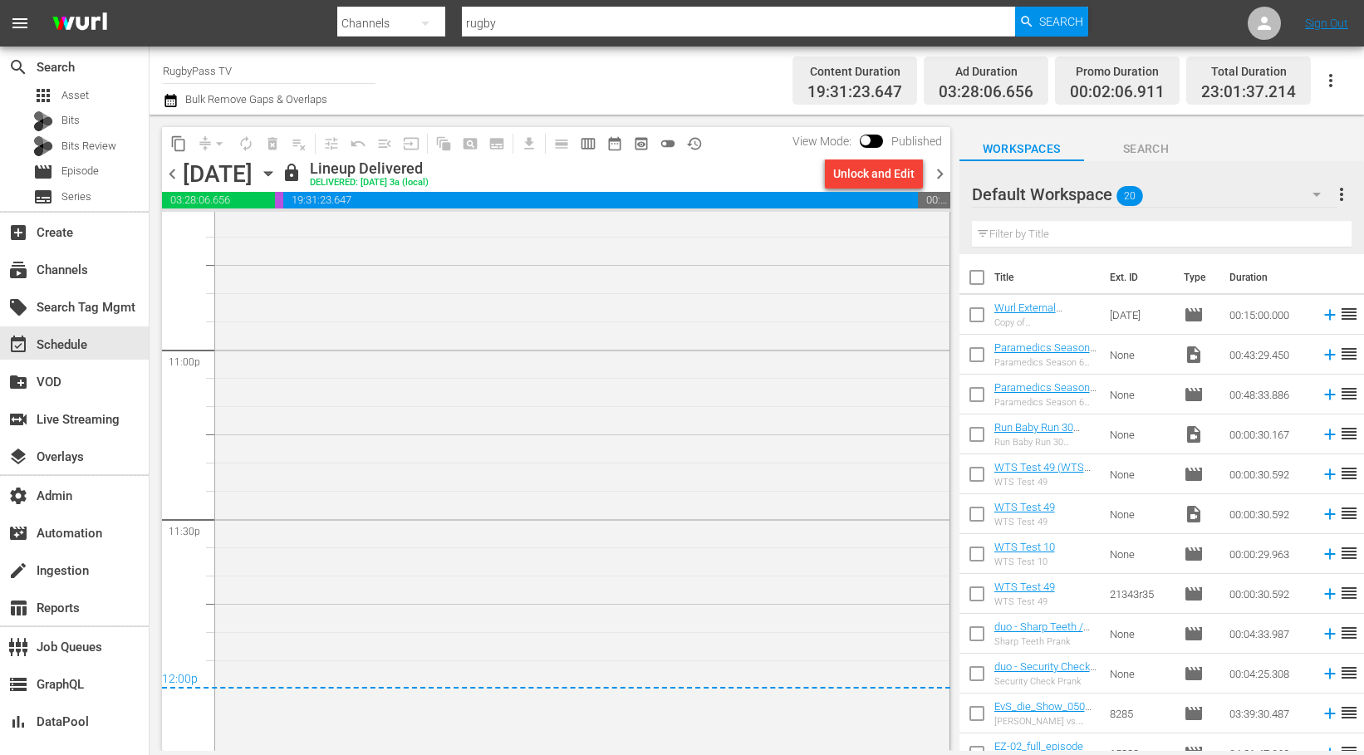
scroll to position [7764, 0]
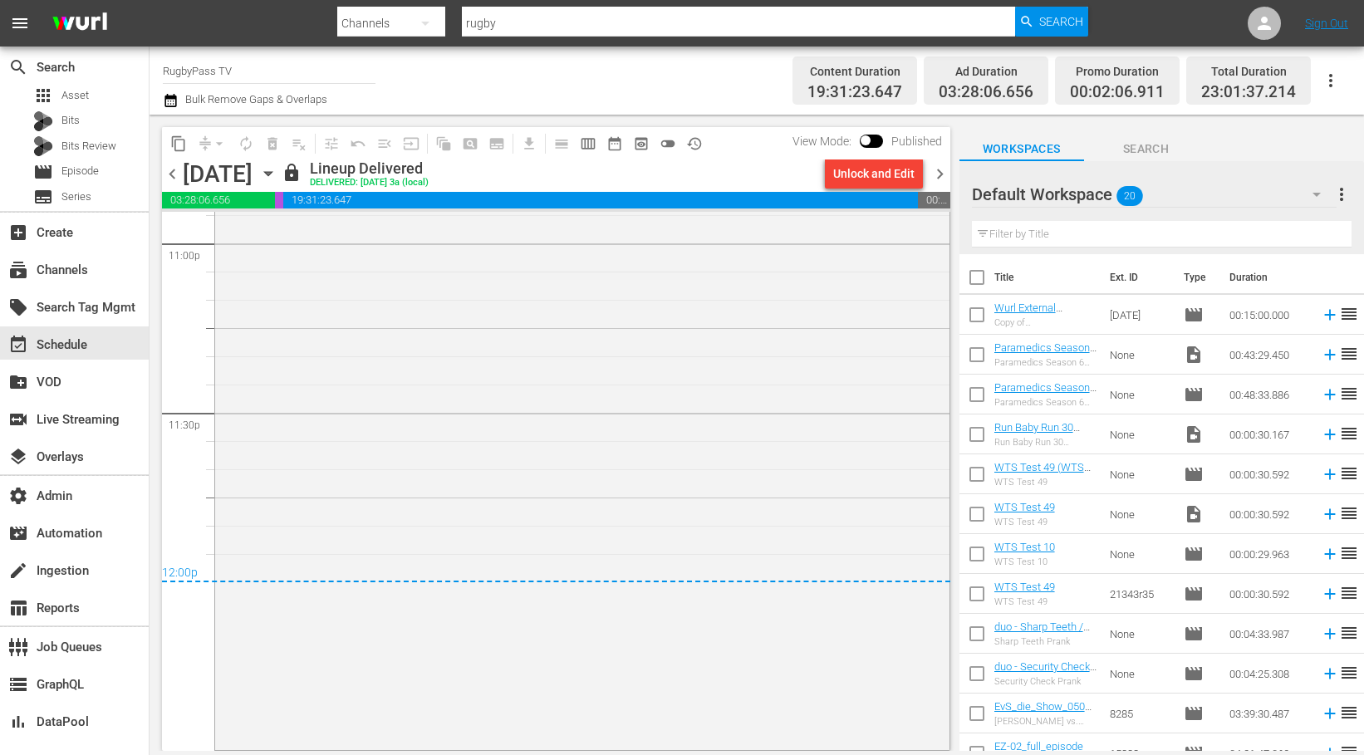
click at [944, 179] on span "chevron_right" at bounding box center [940, 174] width 21 height 21
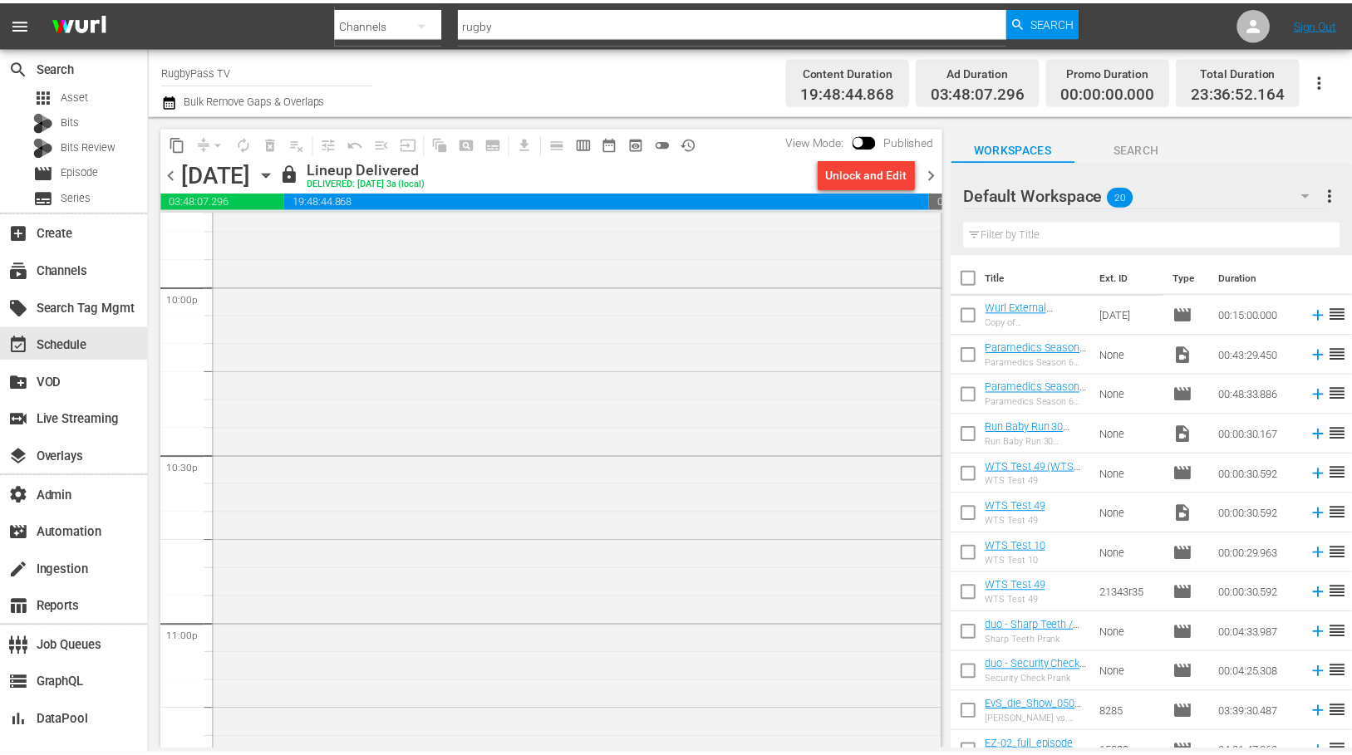
scroll to position [7633, 0]
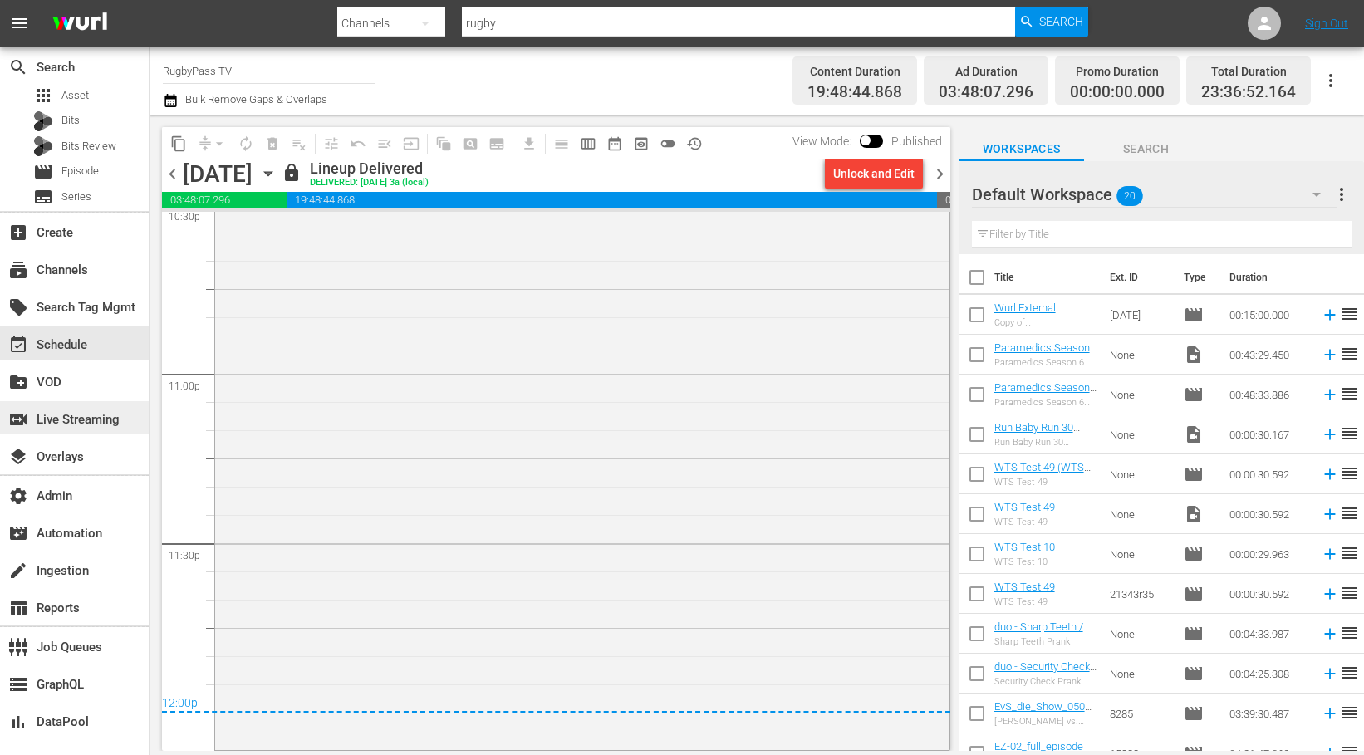
click at [58, 417] on div "switch_video Live Streaming" at bounding box center [46, 417] width 93 height 15
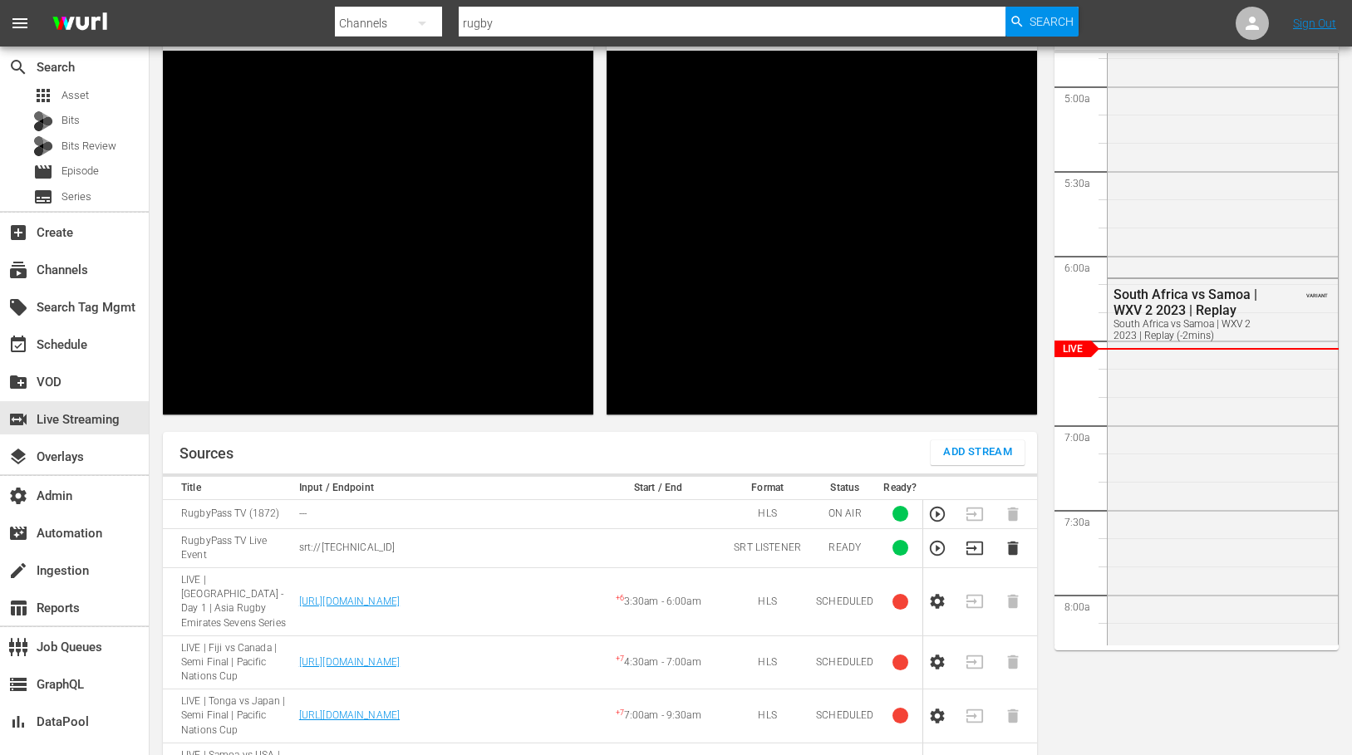
scroll to position [121, 0]
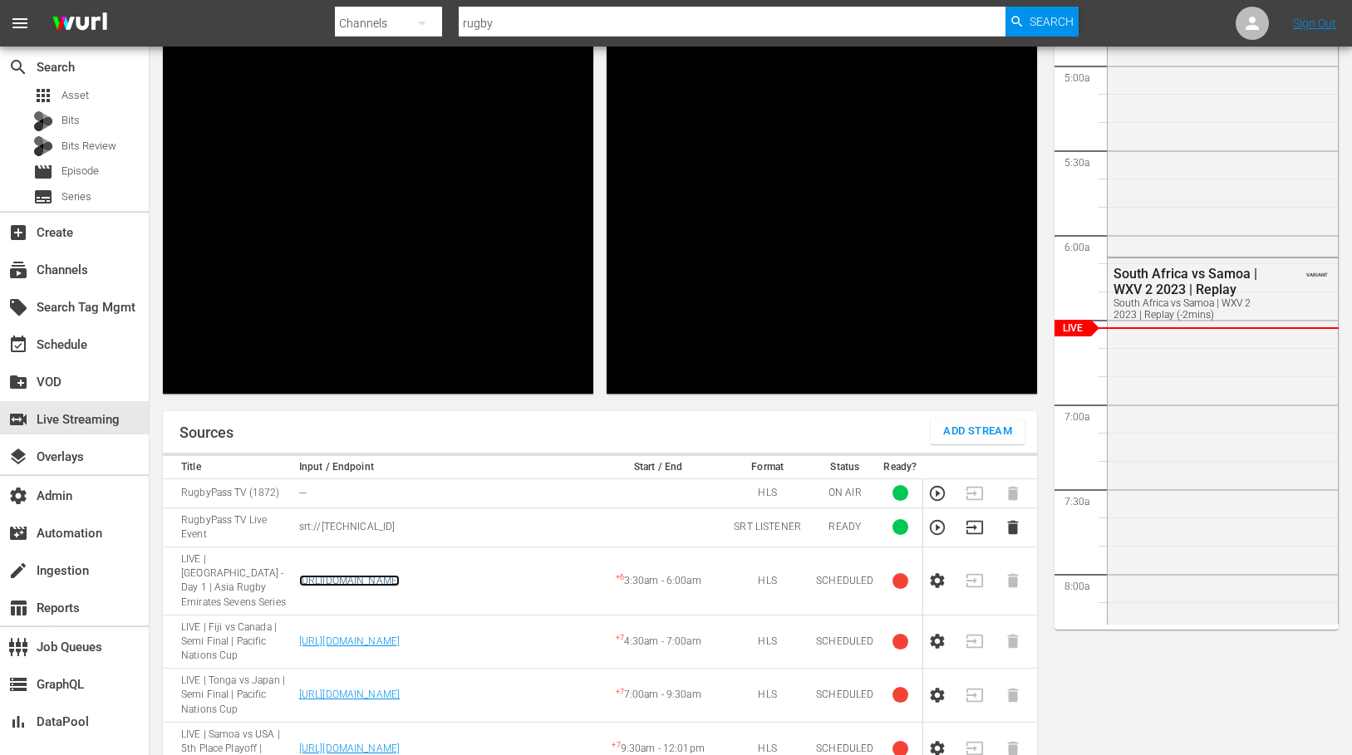
click at [400, 575] on link "[URL][DOMAIN_NAME]" at bounding box center [349, 581] width 101 height 12
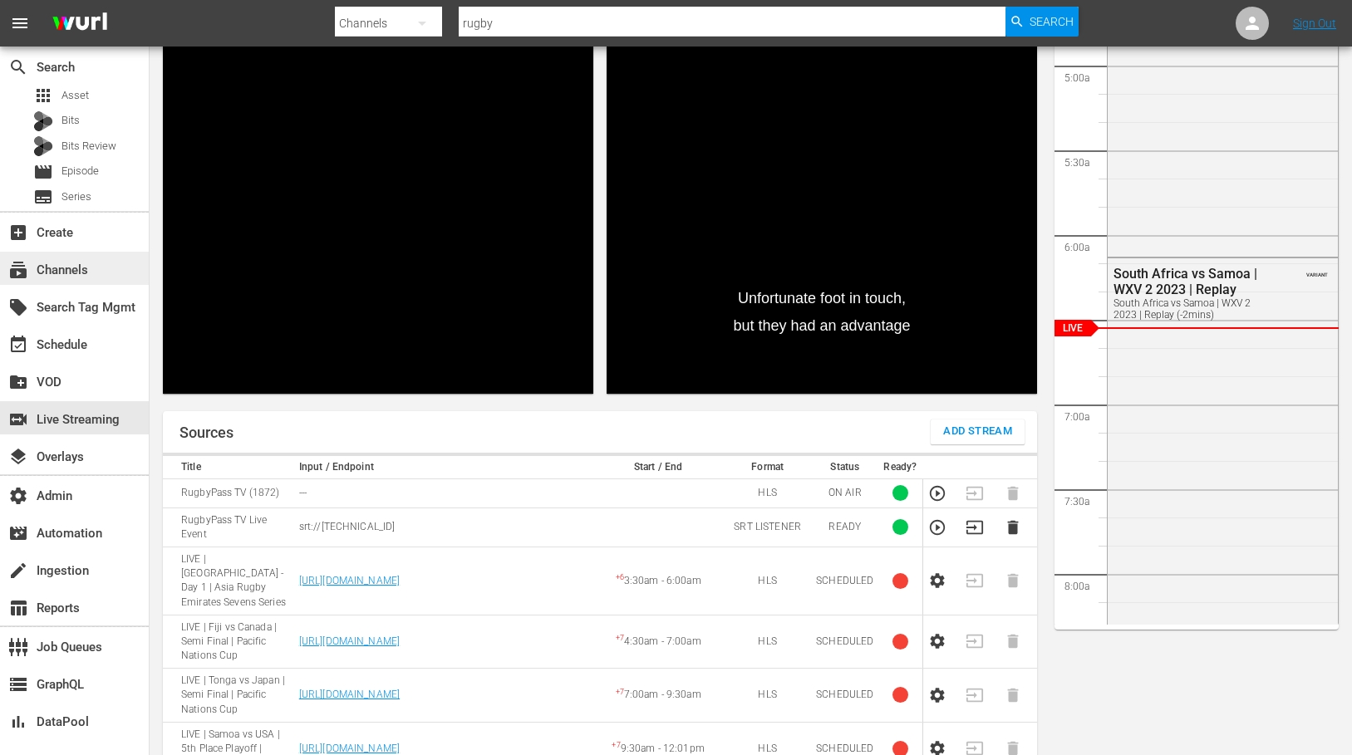
click at [66, 274] on div "subscriptions Channels" at bounding box center [46, 267] width 93 height 15
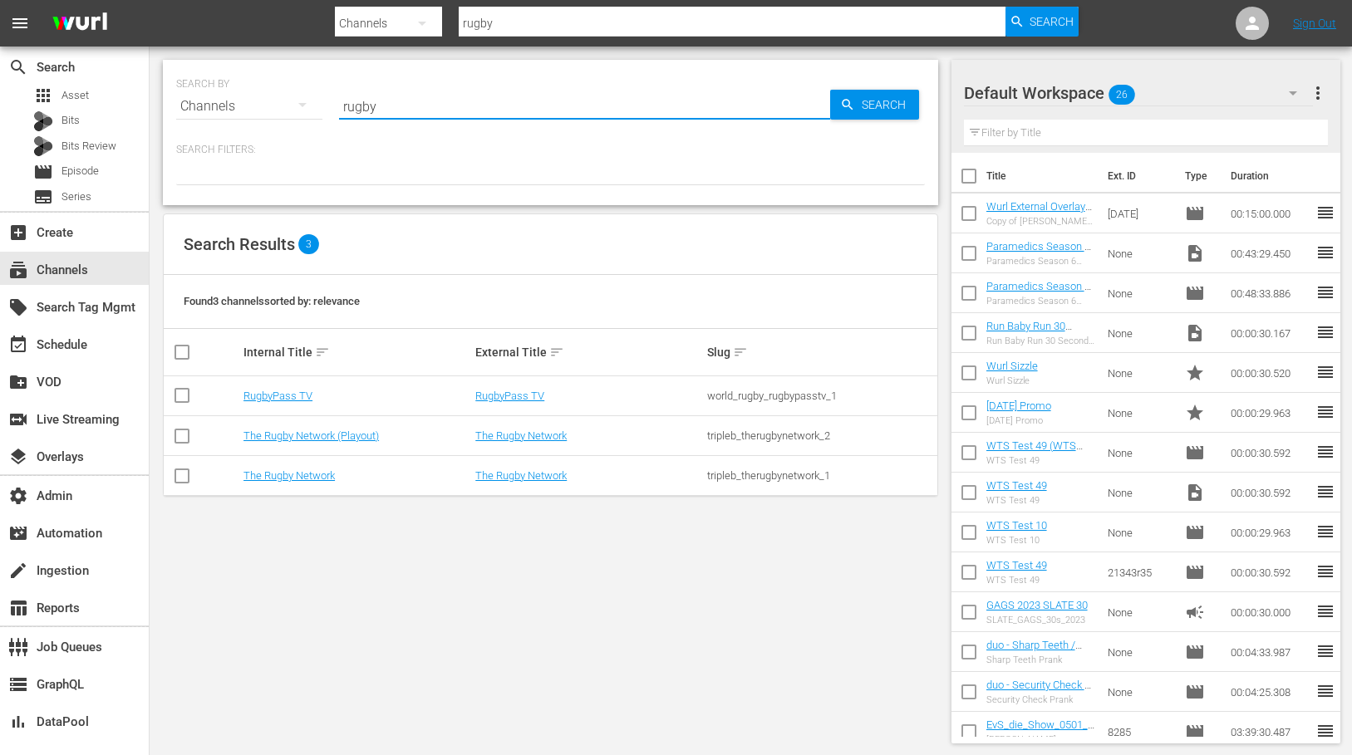
drag, startPoint x: 439, startPoint y: 110, endPoint x: 272, endPoint y: 105, distance: 167.9
click at [272, 105] on div "SEARCH BY Search By Channels Search ID, Title, Description, Keywords, or Catego…" at bounding box center [550, 96] width 748 height 60
type input "msg"
click at [270, 400] on link "MSG SportsZone - Roku Feed" at bounding box center [312, 396] width 138 height 12
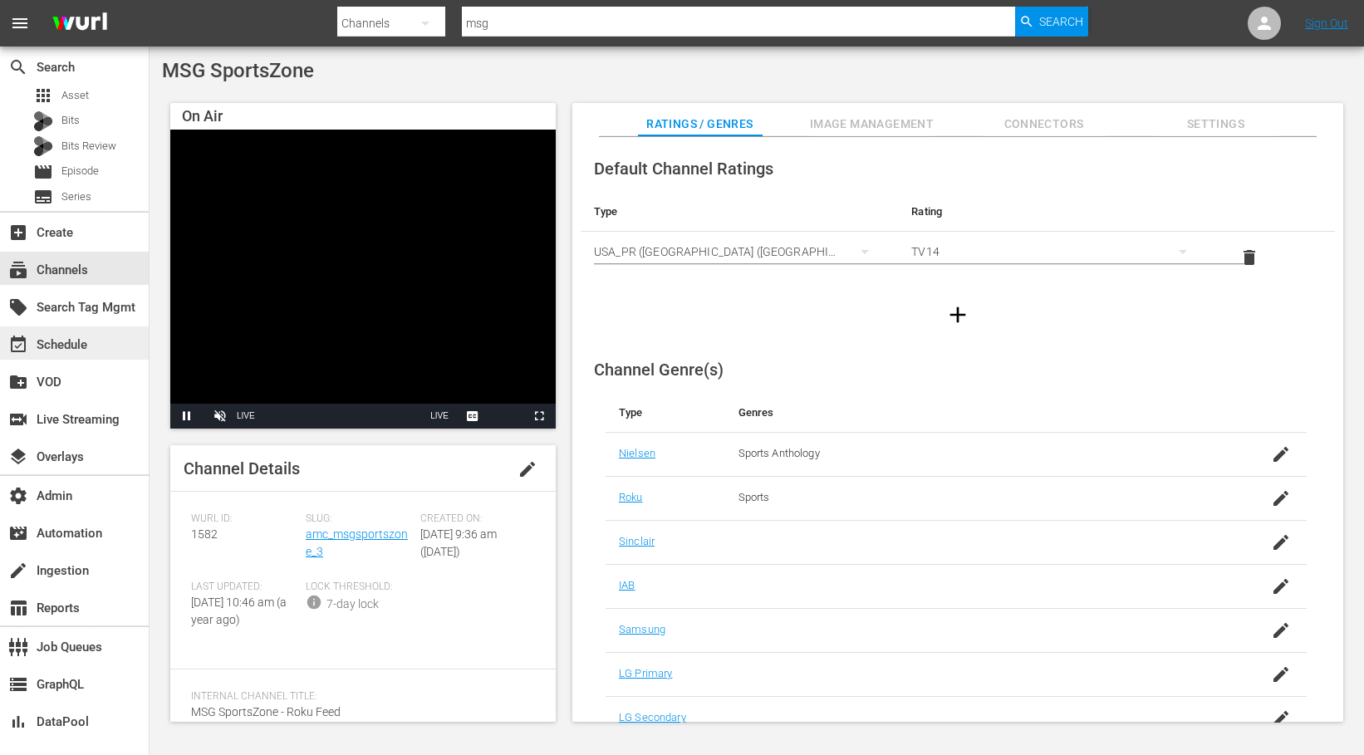
click at [56, 355] on div "event_available Schedule" at bounding box center [74, 342] width 149 height 33
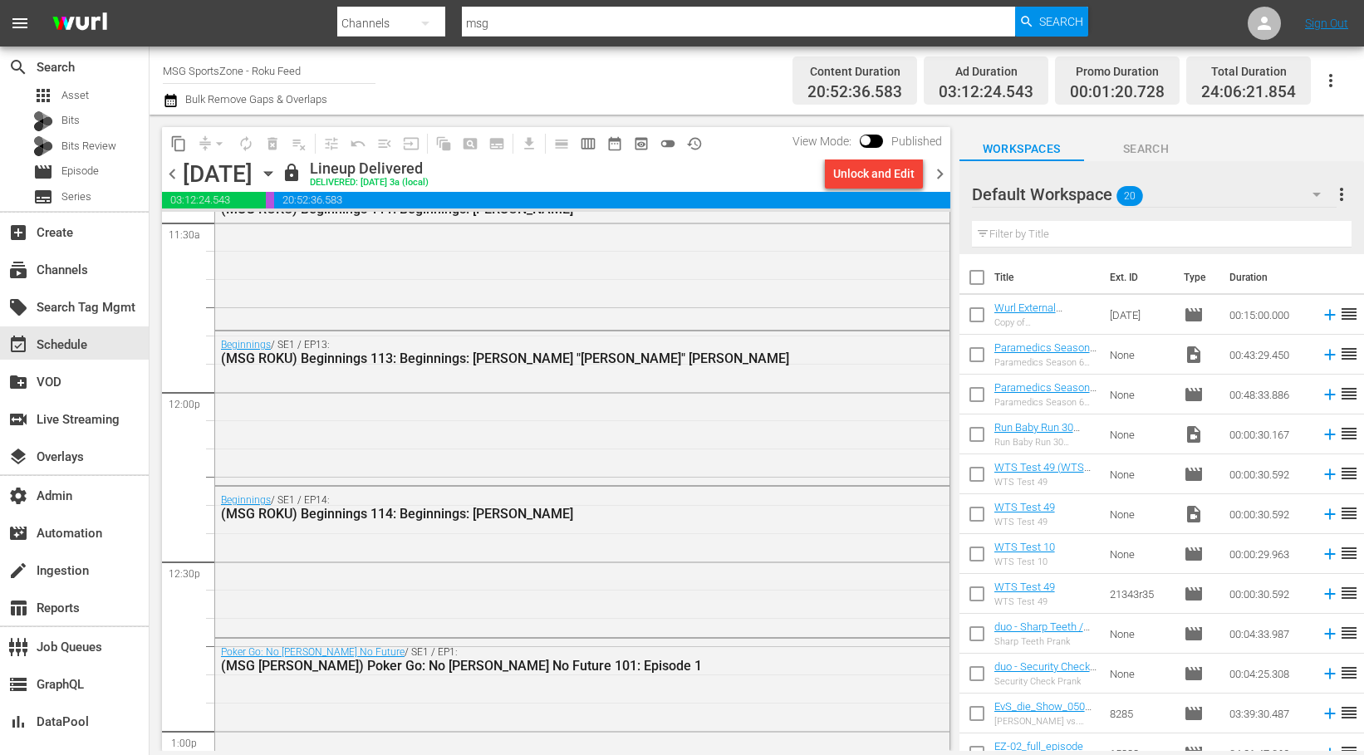
scroll to position [4662, 0]
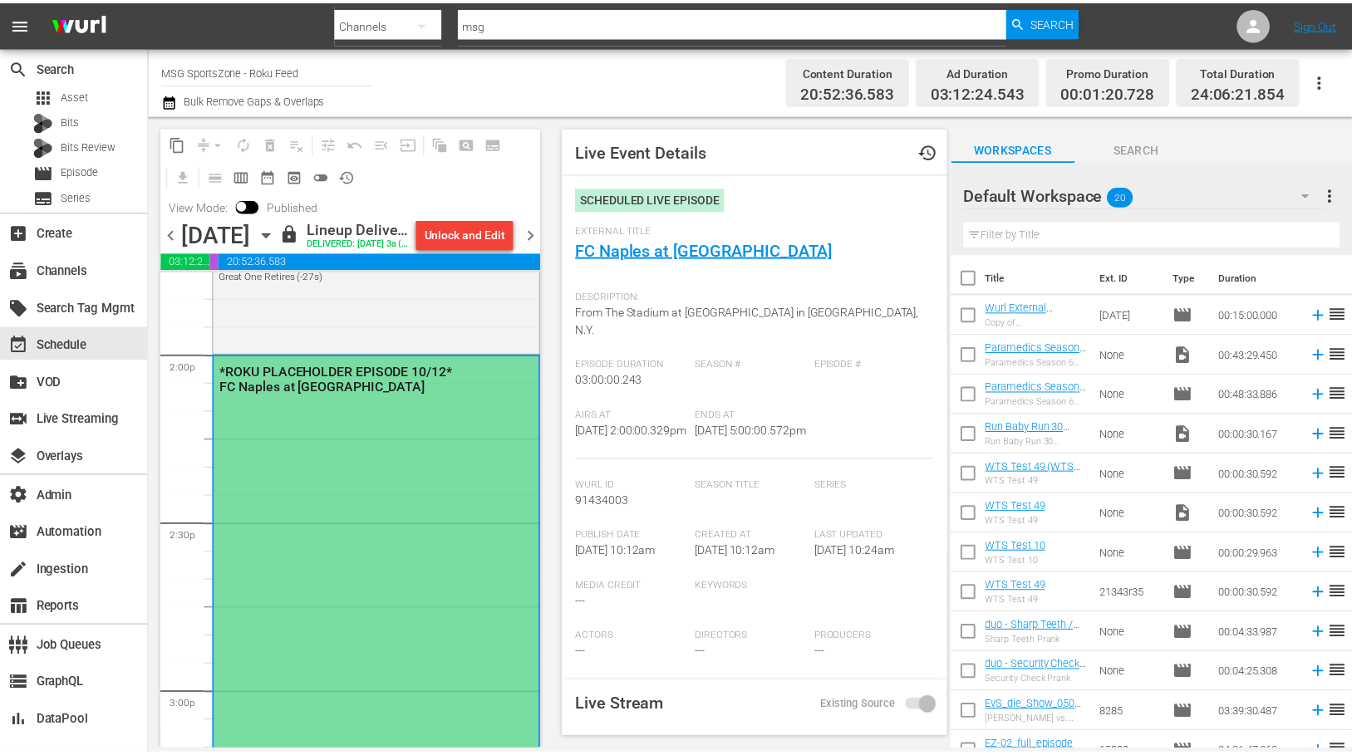
scroll to position [422, 0]
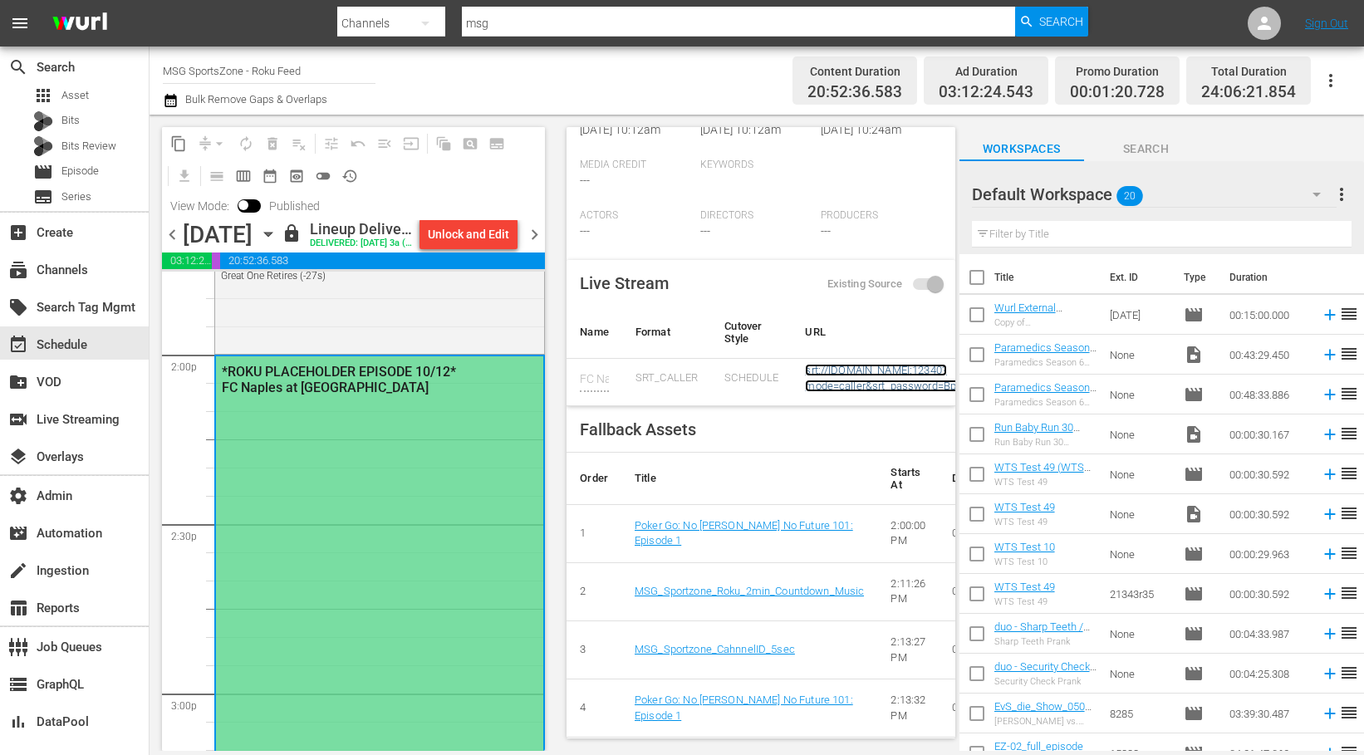
copy link "srt://ltnp-sjc-a-server1-pw.ltnglobal.com:12340?mode=caller&srt_password=Bpn3SI…"
click at [545, 23] on input "msg" at bounding box center [738, 23] width 552 height 40
click at [63, 412] on div "switch_video Live Streaming" at bounding box center [46, 417] width 93 height 15
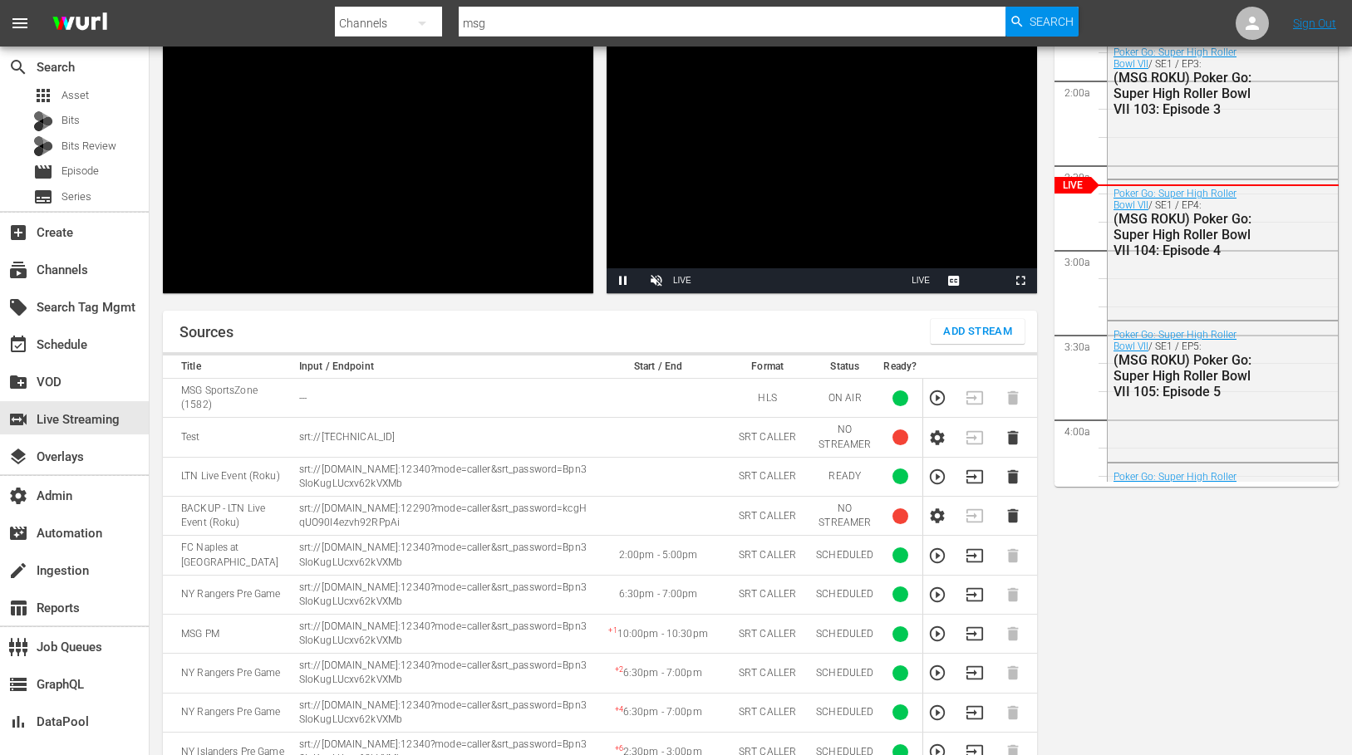
scroll to position [294, 0]
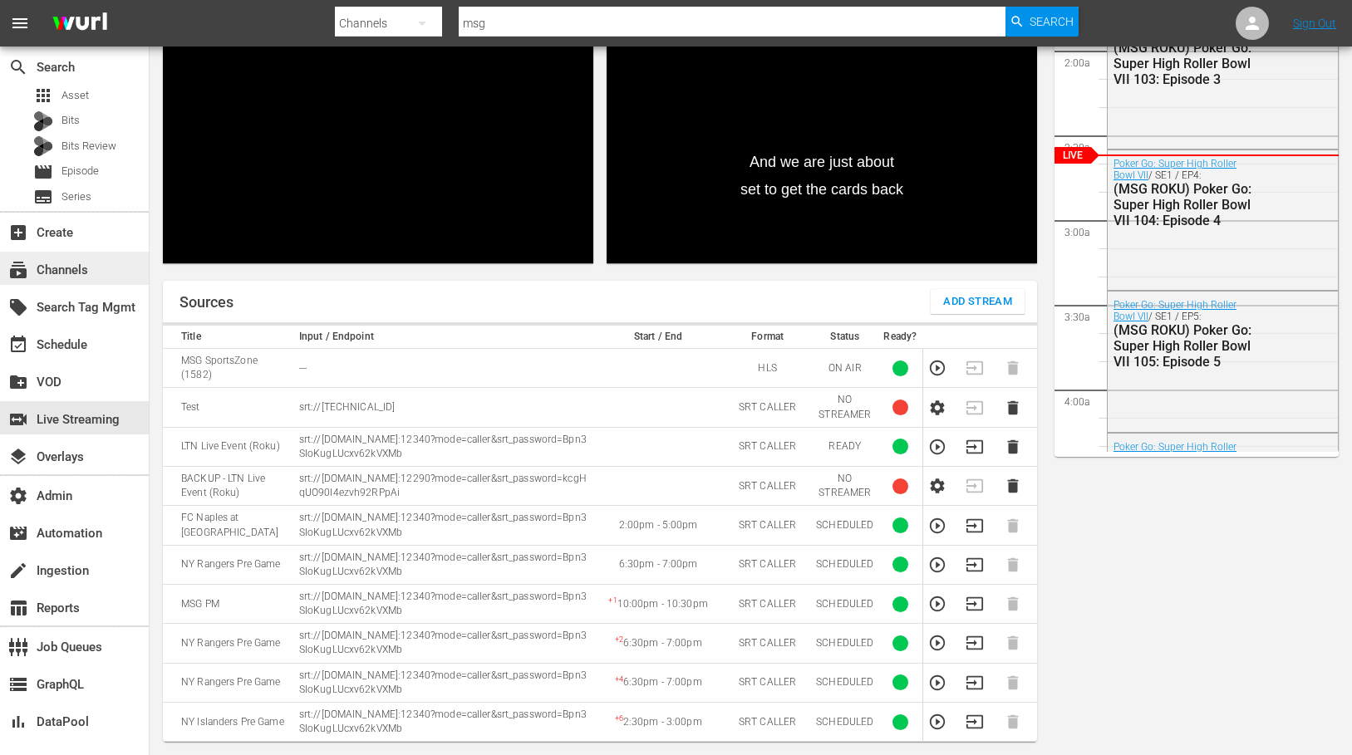
click at [75, 275] on div "subscriptions Channels" at bounding box center [46, 267] width 93 height 15
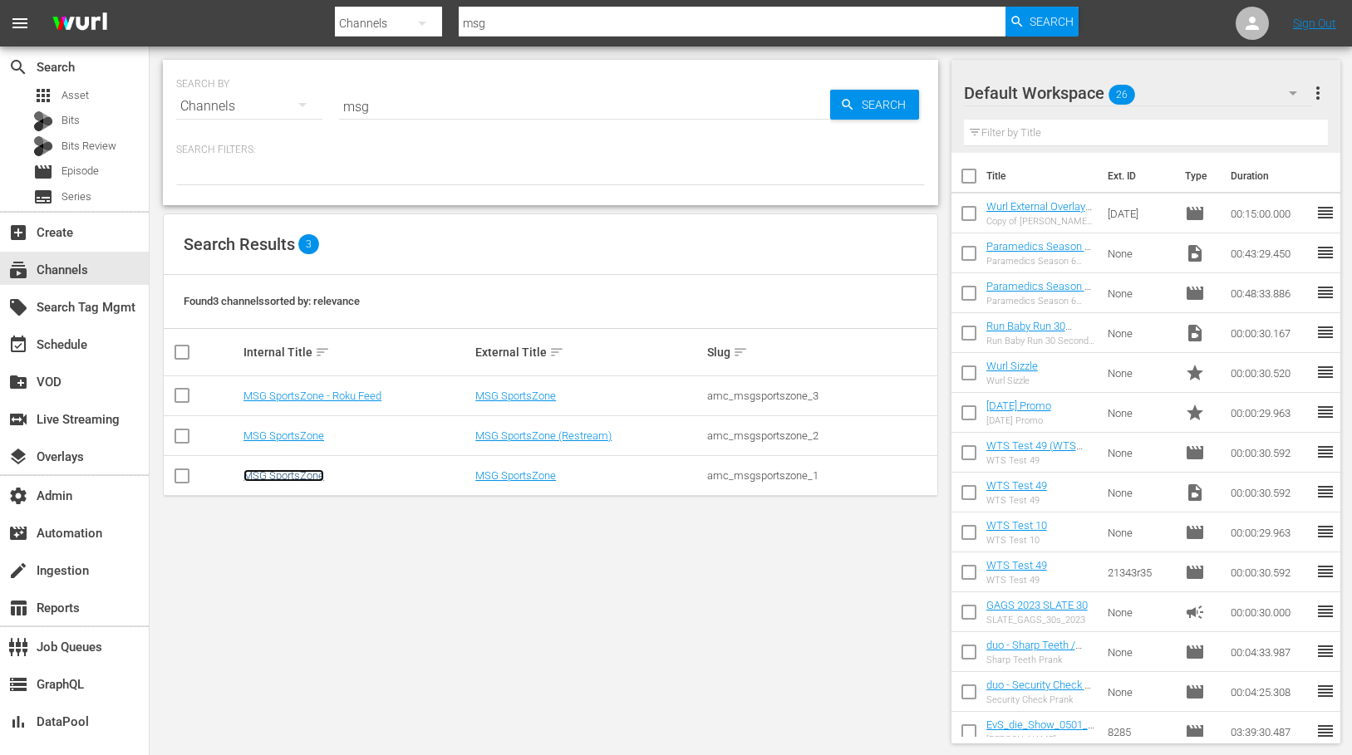
click at [284, 472] on link "MSG SportsZone" at bounding box center [283, 475] width 81 height 12
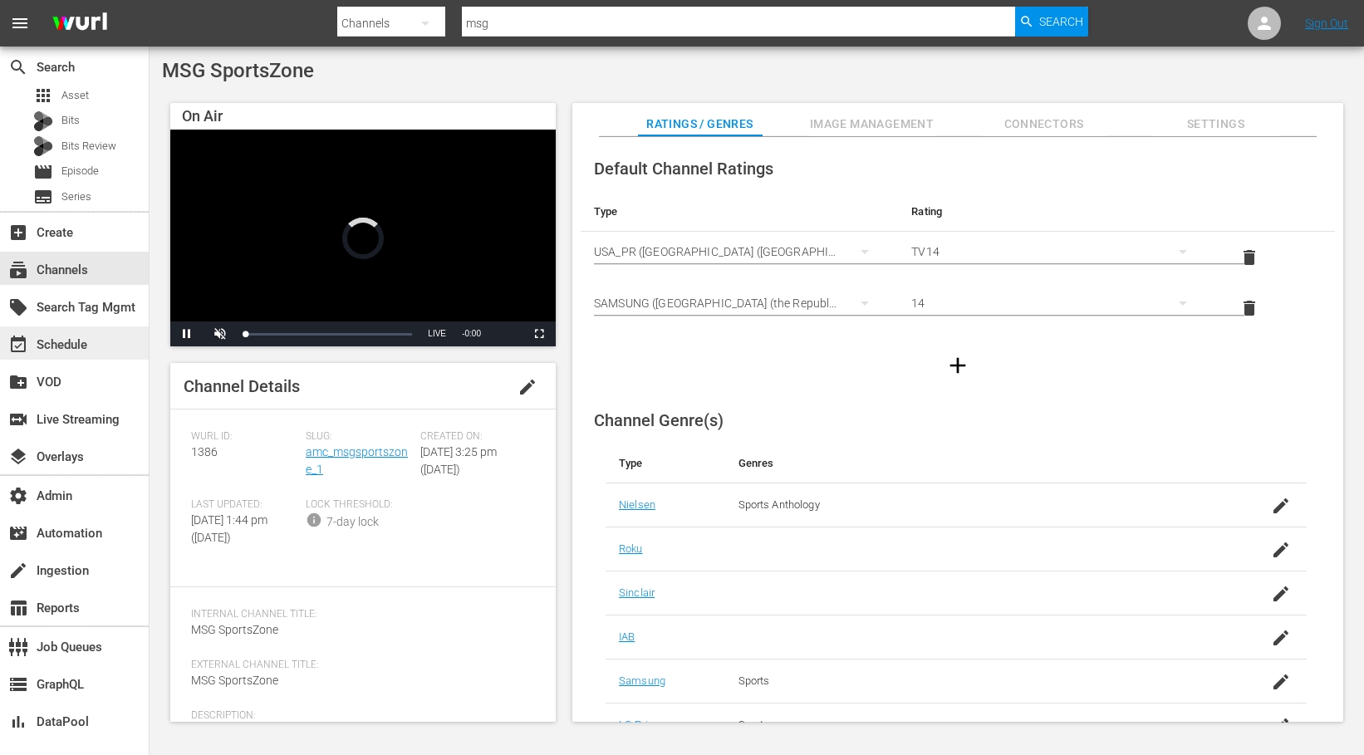
click at [90, 346] on div "event_available Schedule" at bounding box center [46, 342] width 93 height 15
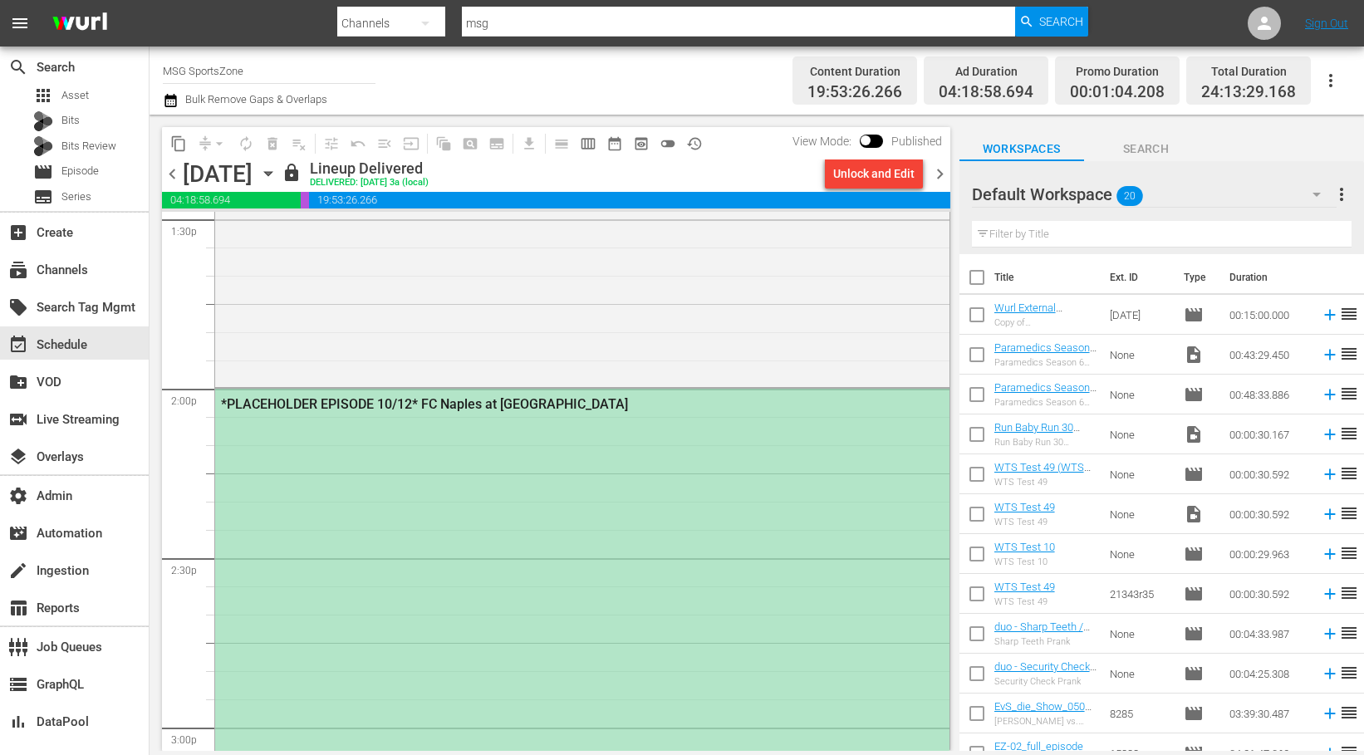
scroll to position [4831, 0]
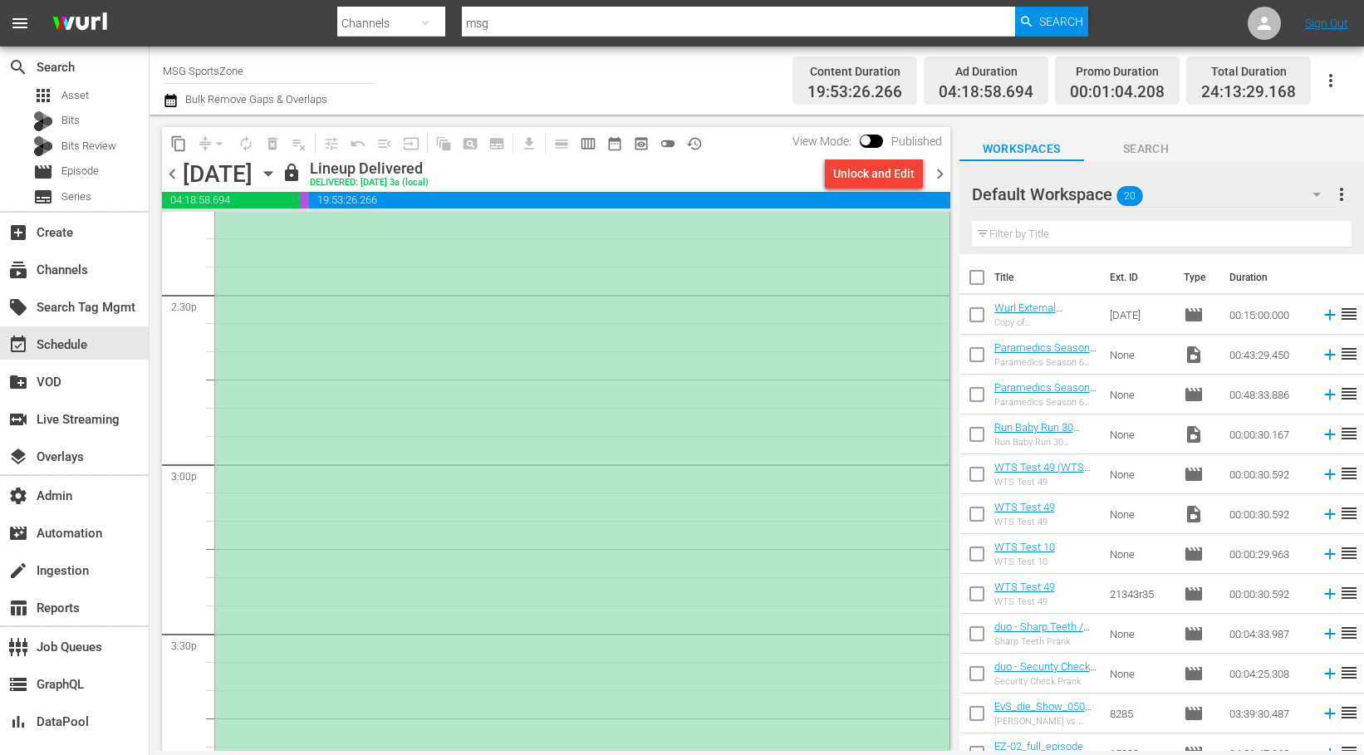
click at [435, 370] on div "*PLACEHOLDER EPISODE 10/12* FC Naples at Westchester SC" at bounding box center [582, 631] width 734 height 1012
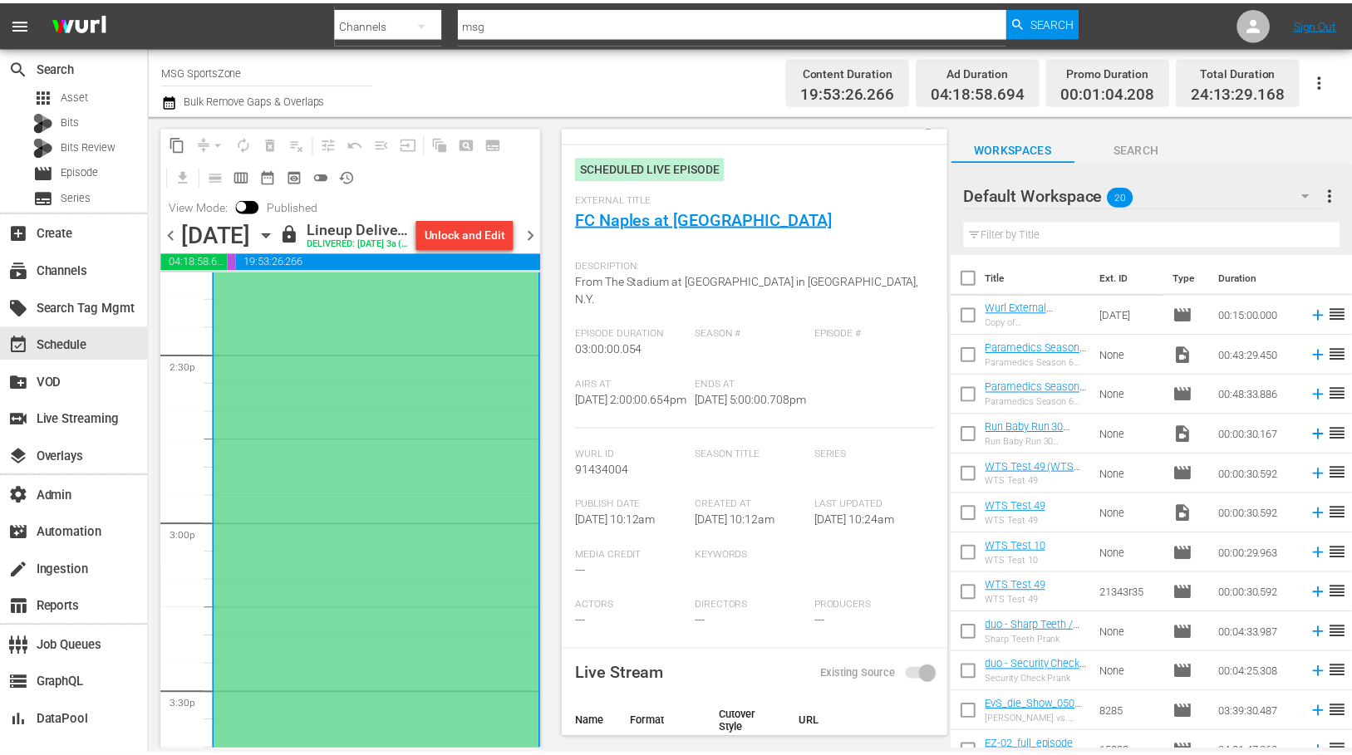
scroll to position [539, 0]
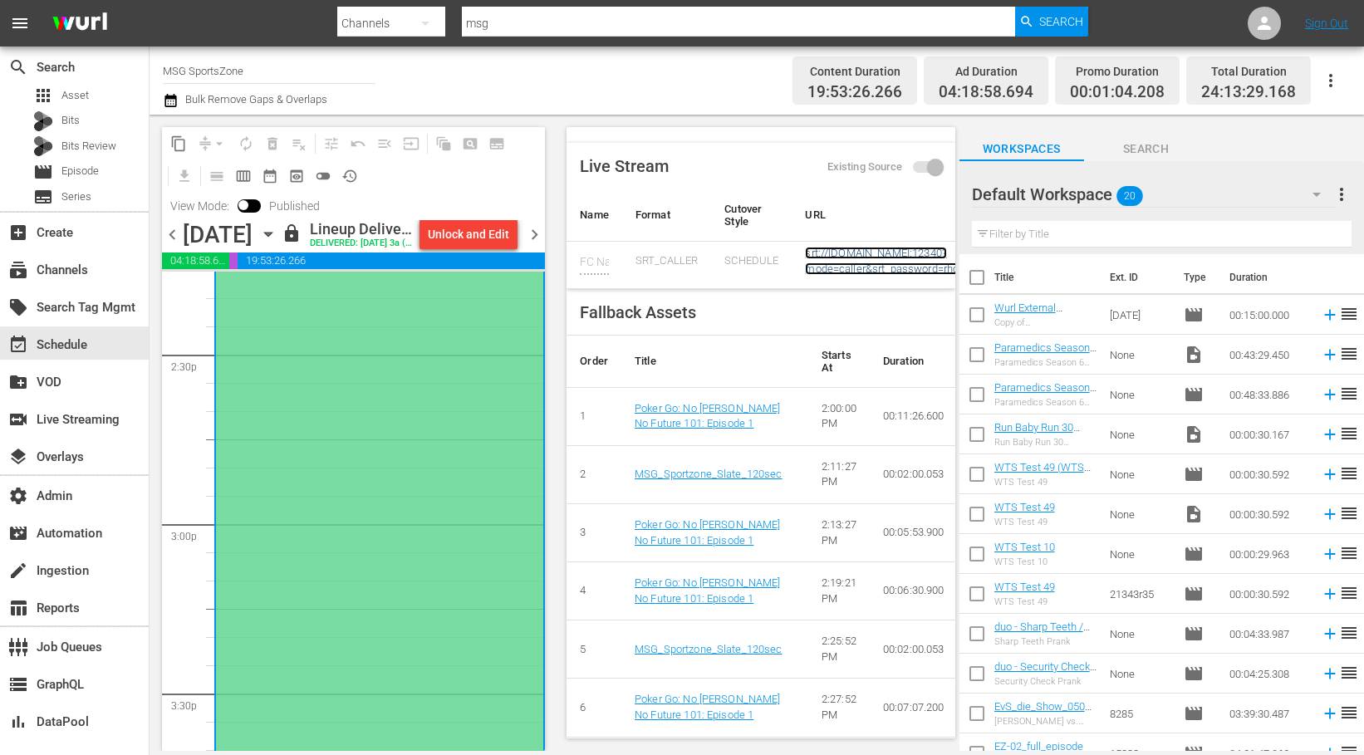
copy link "srt://ltnp-nyc-o-server1-cc.ltnglobal.com:12340?mode=caller&srt_password=rhcoYH…"
click at [57, 418] on div "switch_video Live Streaming" at bounding box center [46, 417] width 93 height 15
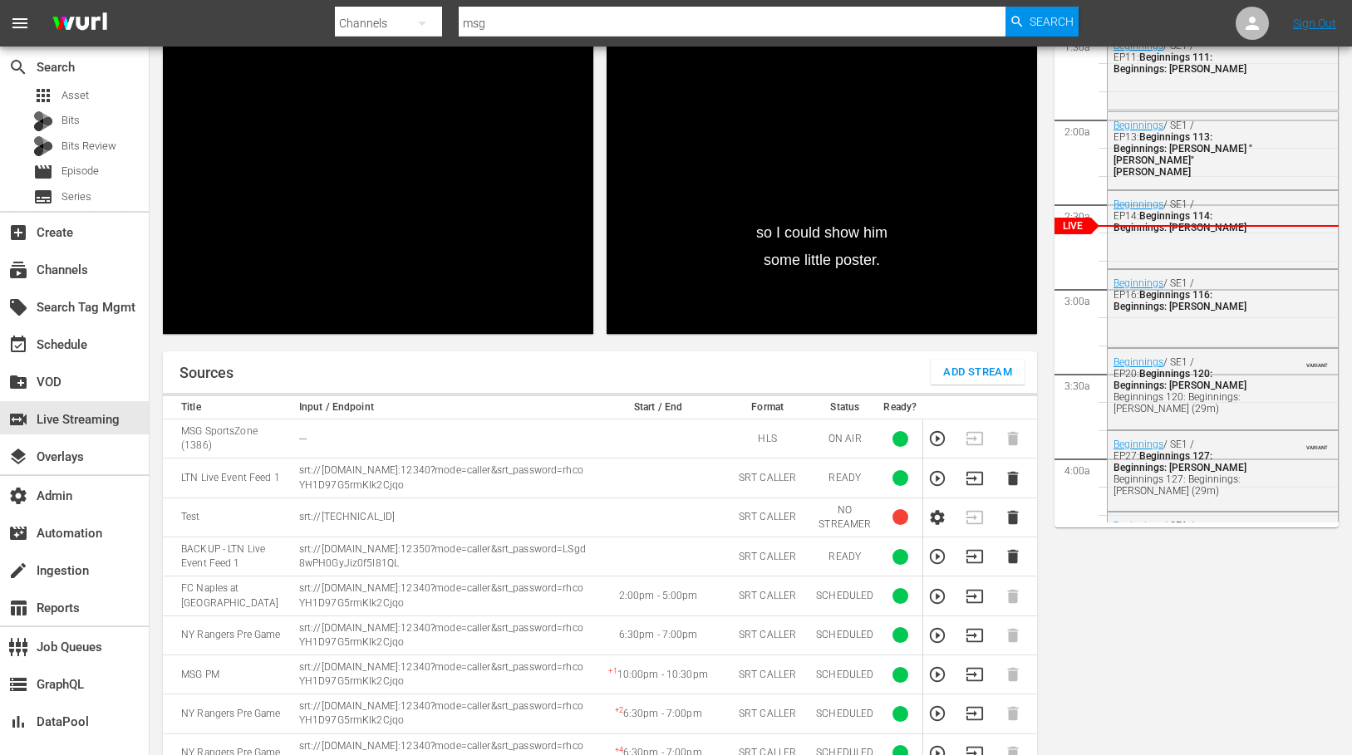
scroll to position [294, 0]
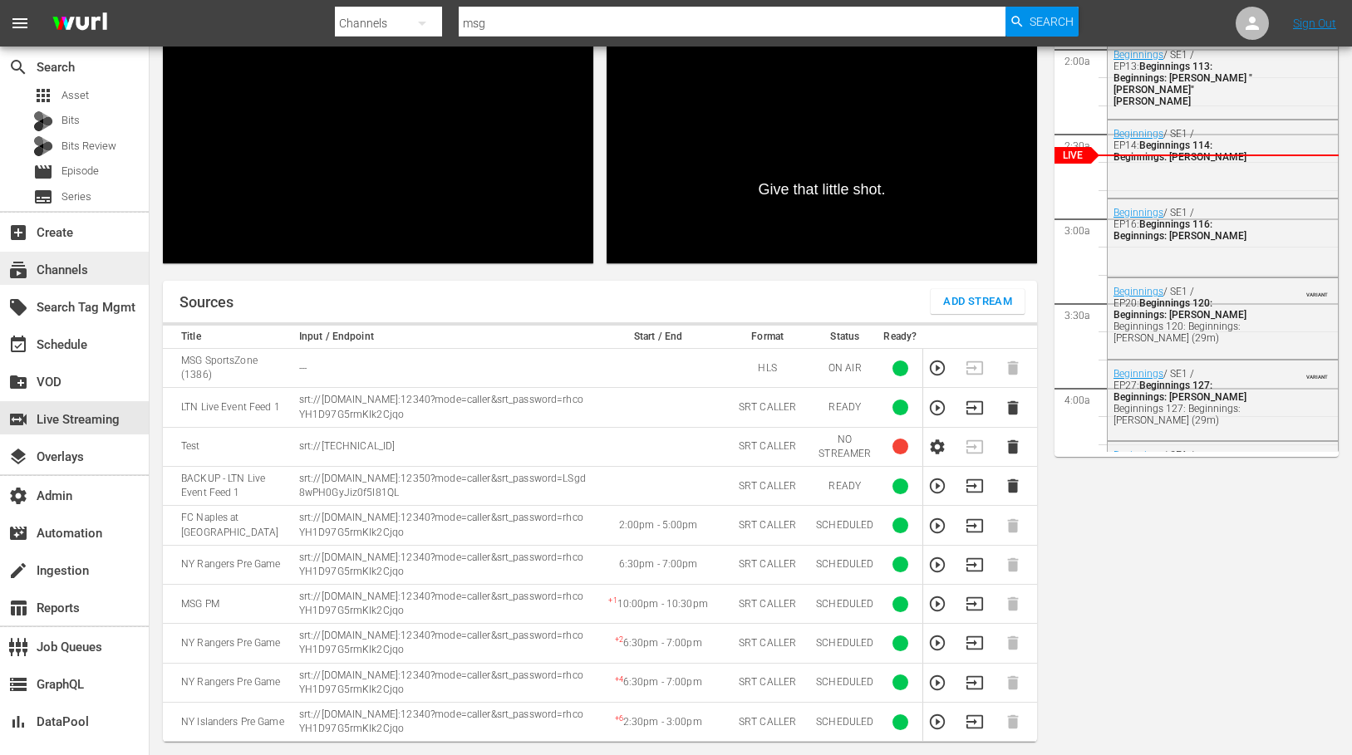
click at [91, 269] on div "subscriptions Channels" at bounding box center [46, 267] width 93 height 15
